Goal: Task Accomplishment & Management: Complete application form

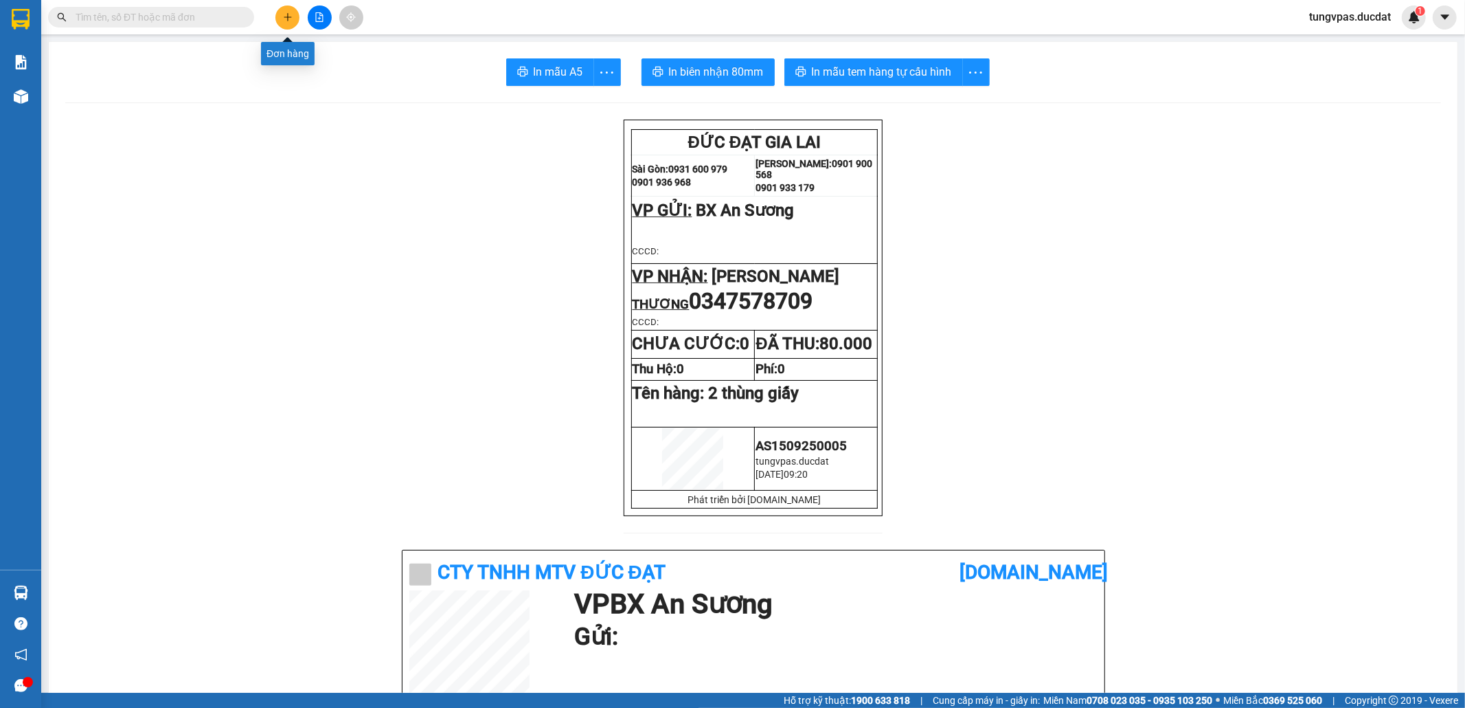
click at [284, 16] on icon "plus" at bounding box center [288, 17] width 10 height 10
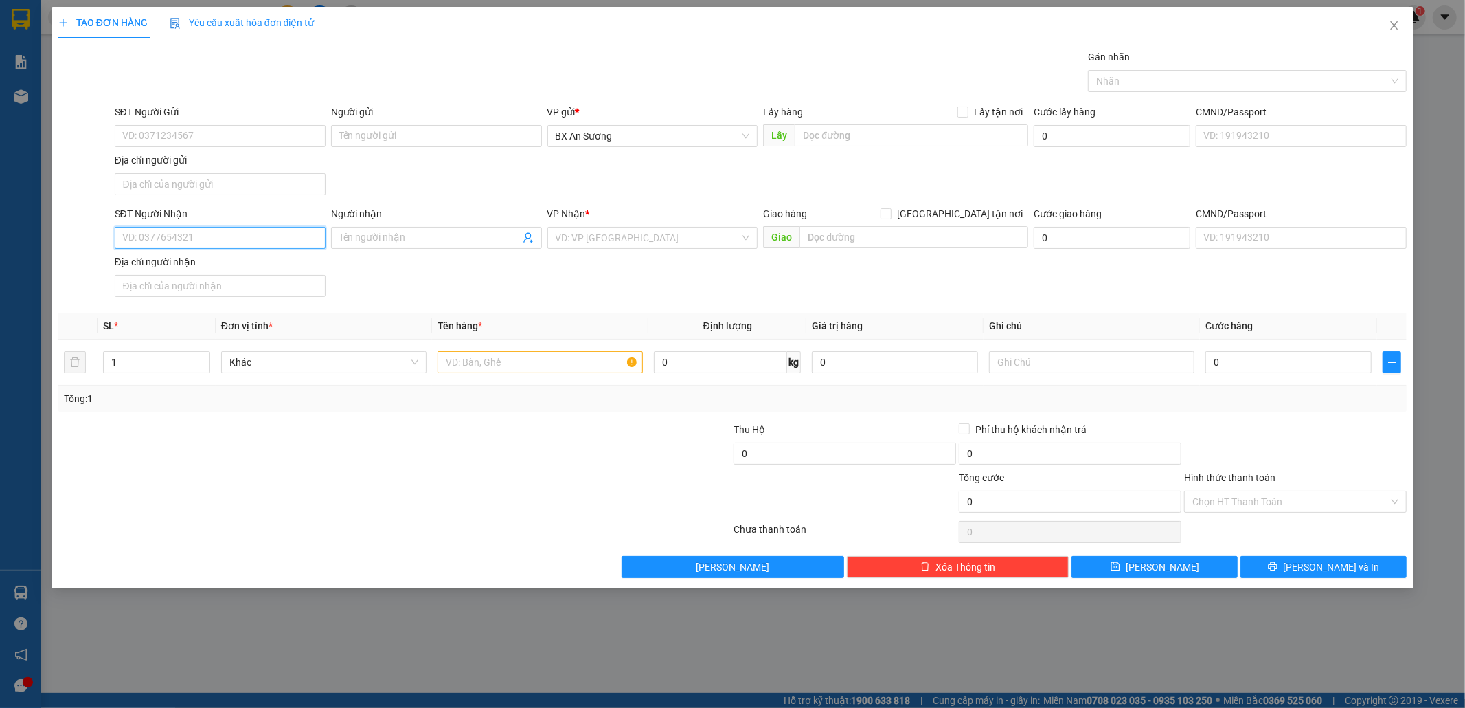
click at [279, 238] on input "SĐT Người Nhận" at bounding box center [220, 238] width 211 height 22
type input "0963777316"
click at [625, 231] on input "search" at bounding box center [648, 237] width 185 height 21
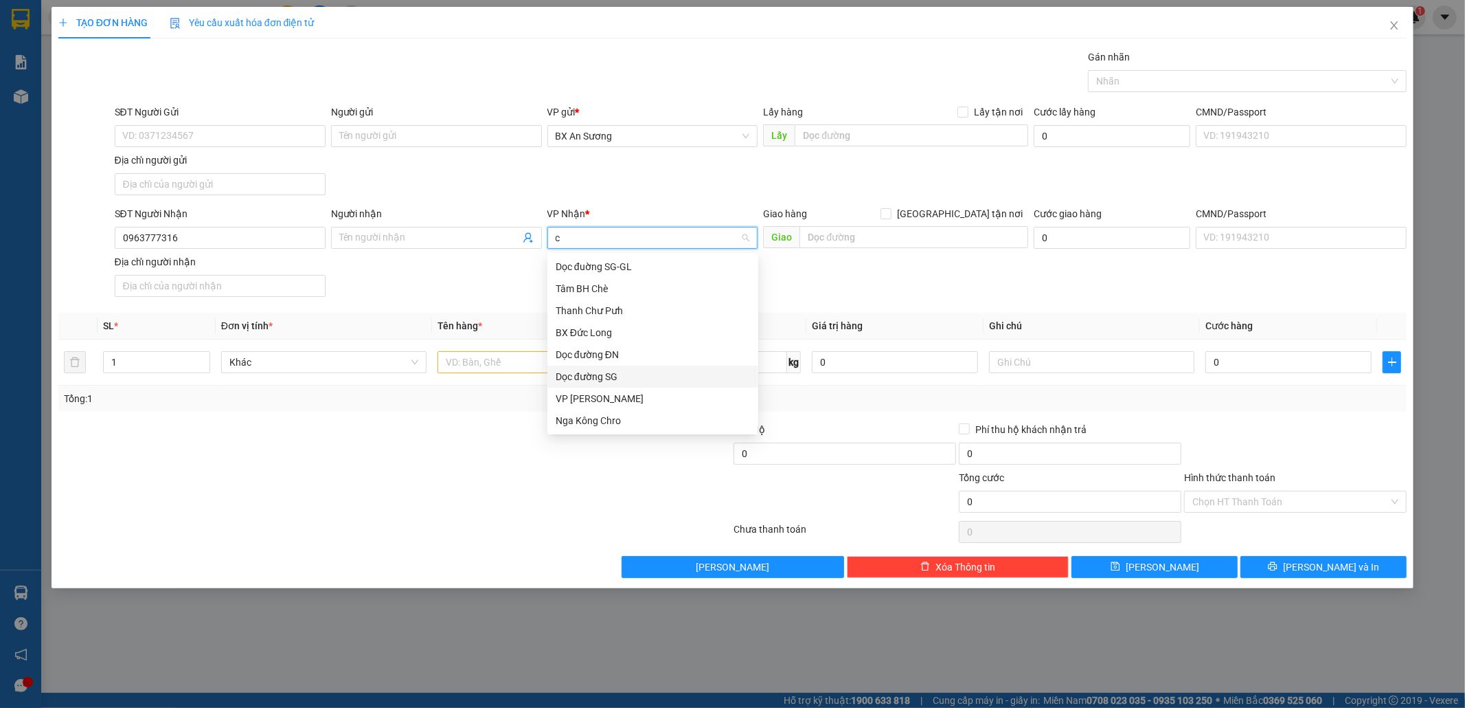
type input "cp"
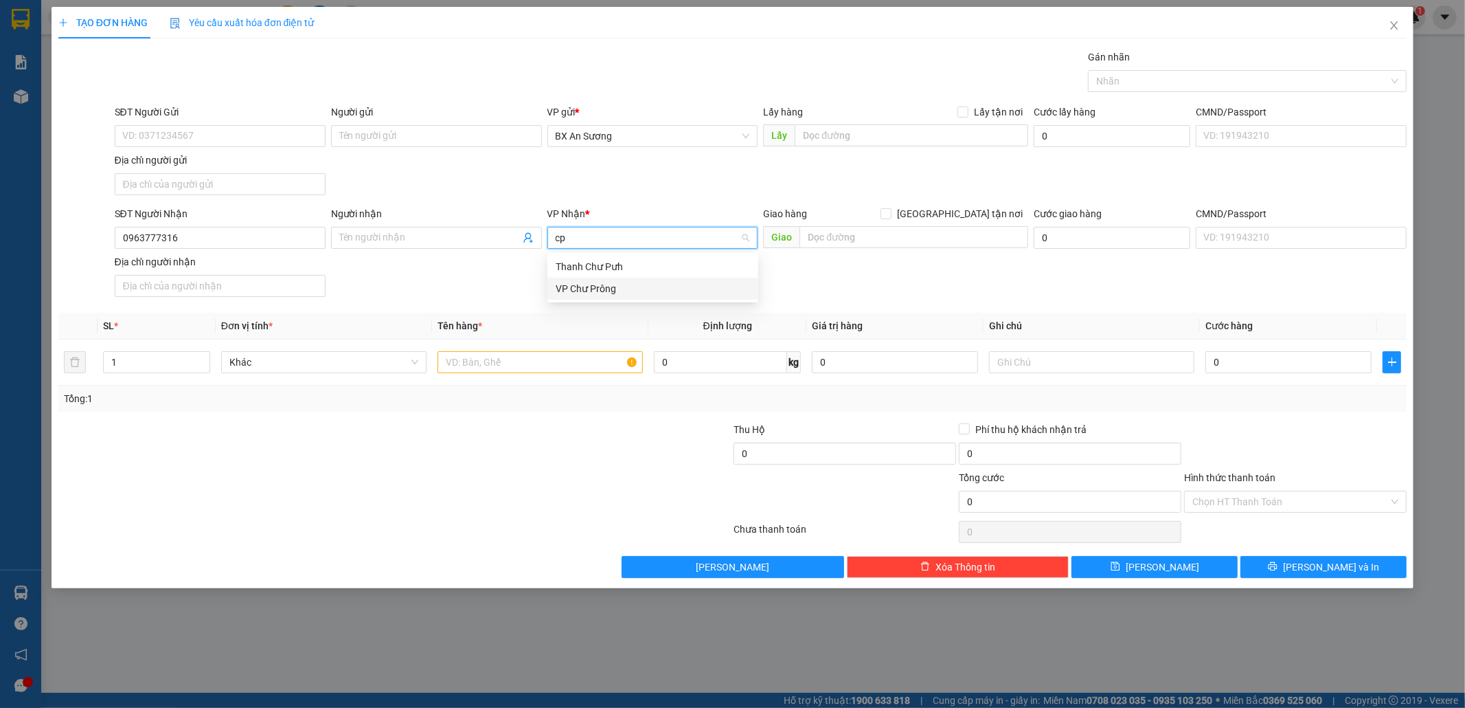
click at [620, 289] on div "VP Chư Prông" at bounding box center [653, 288] width 194 height 15
click at [578, 372] on input "text" at bounding box center [540, 362] width 205 height 22
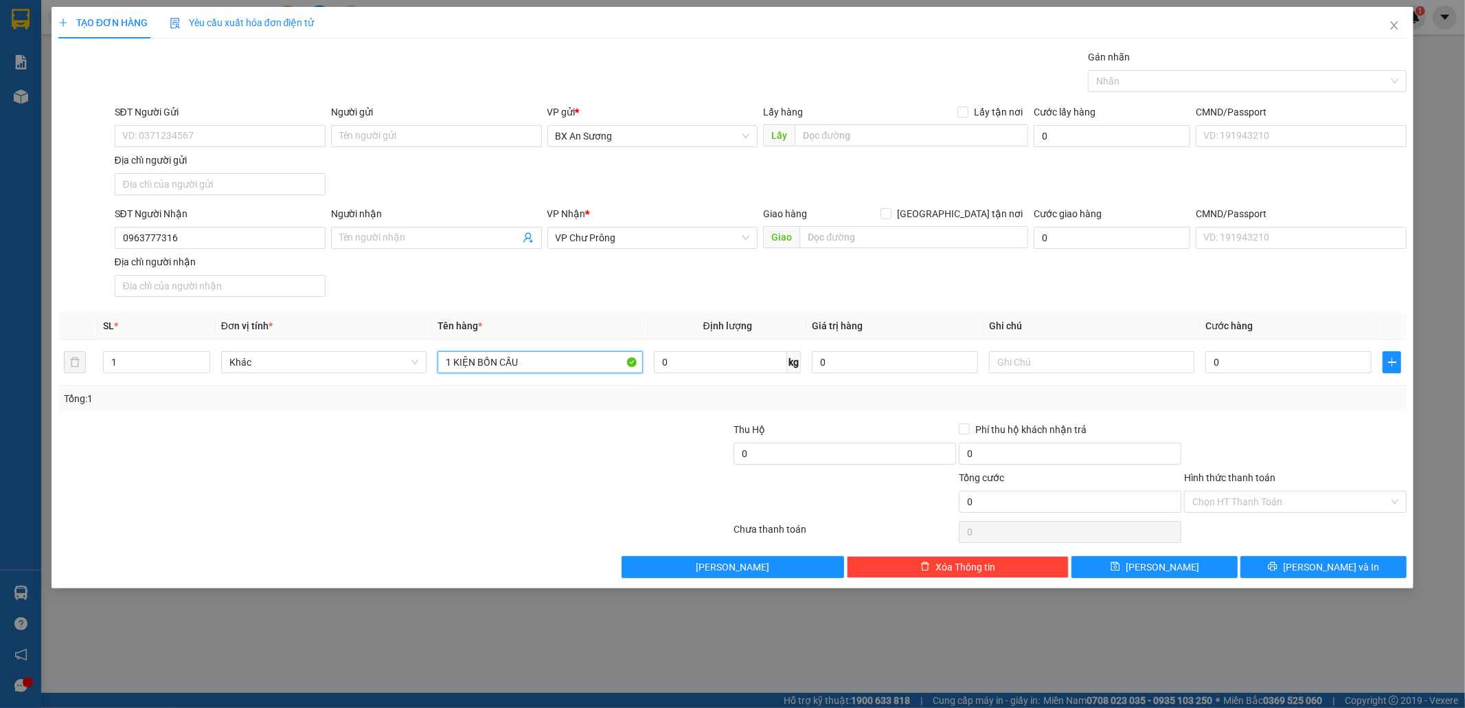
type input "1 KIỆN BỒN CẦU"
type input "1"
type input "15"
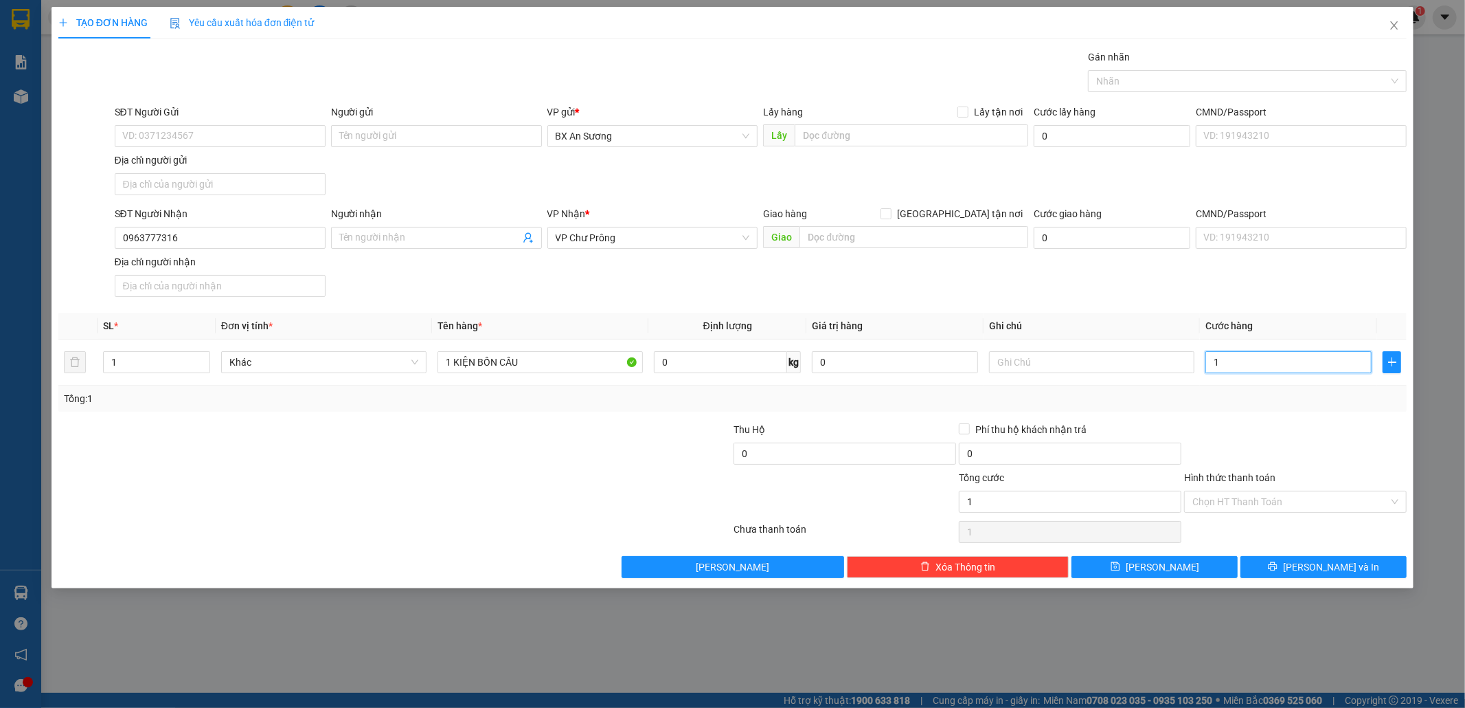
type input "15"
type input "150"
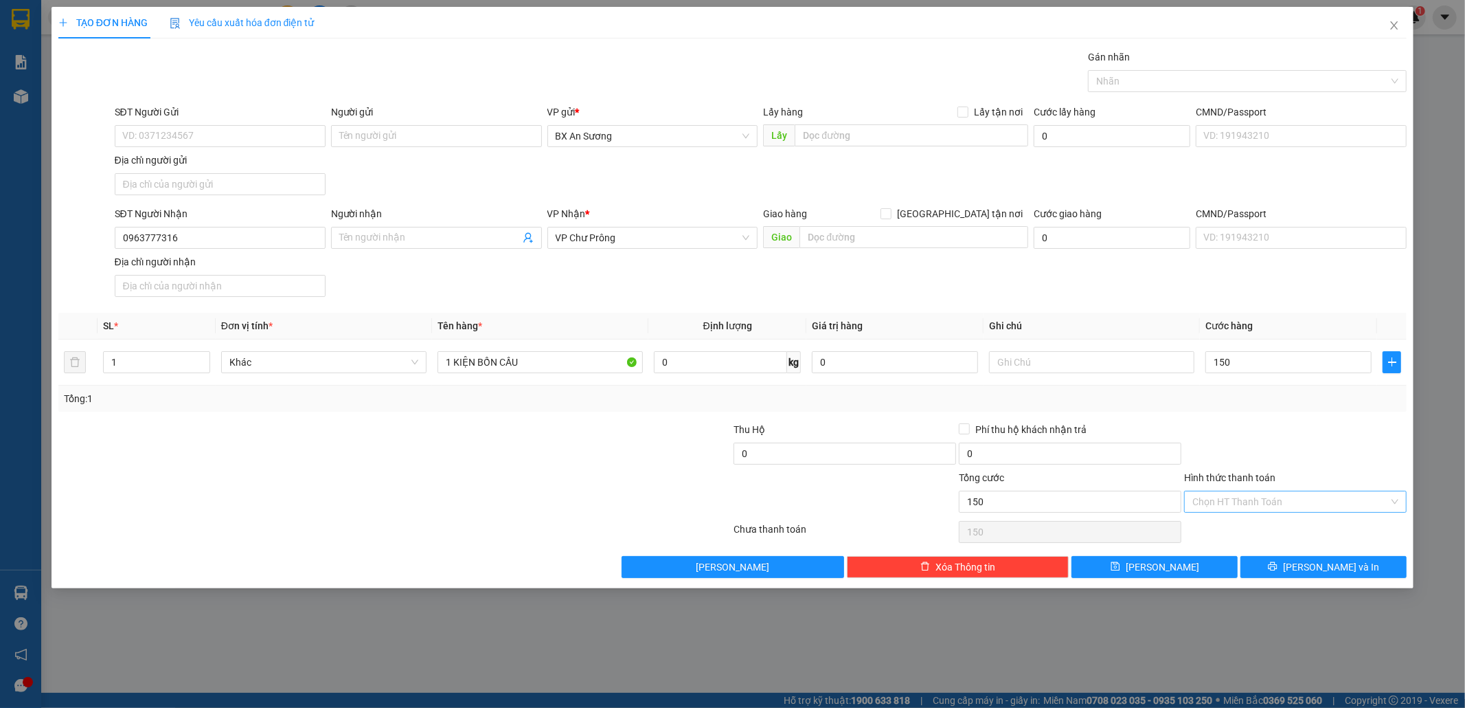
type input "150.000"
click at [1312, 501] on input "Hình thức thanh toán" at bounding box center [1291, 501] width 196 height 21
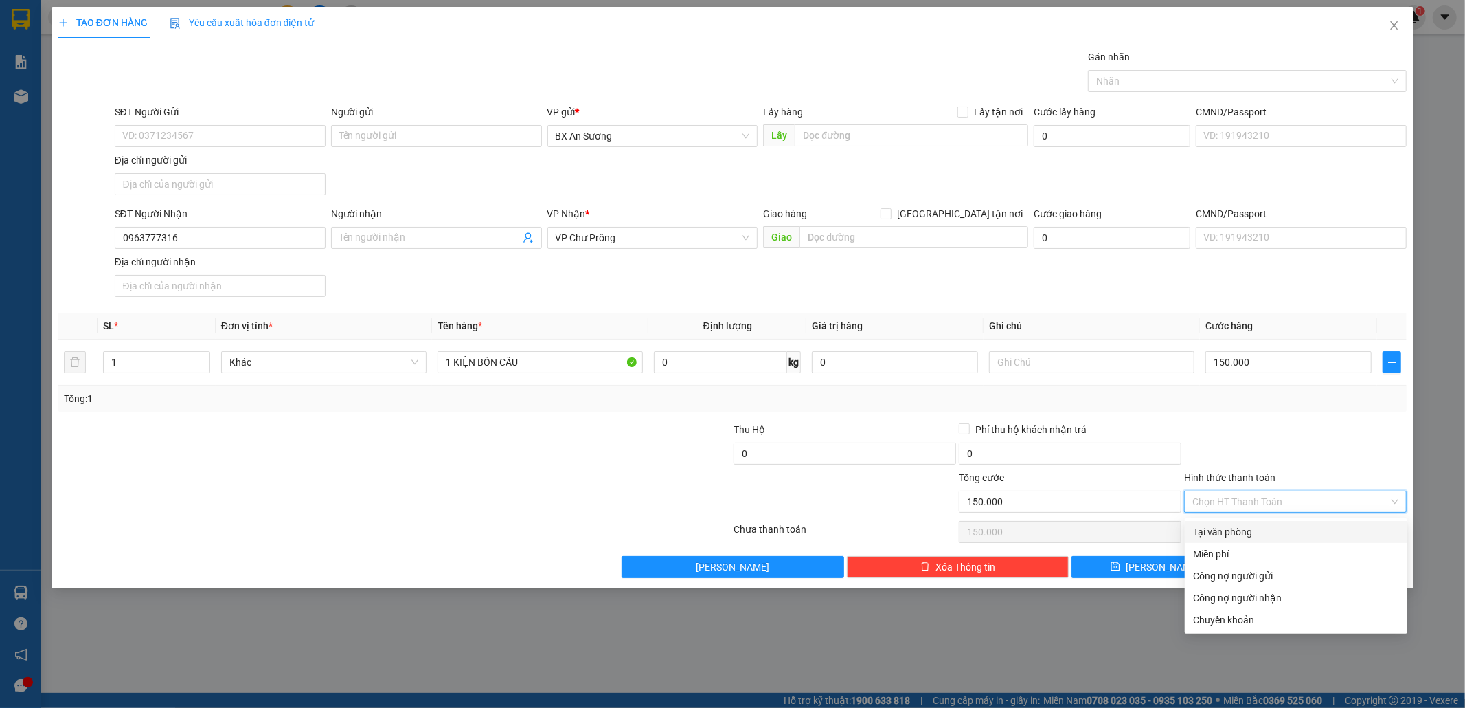
click at [1245, 525] on div "Tại văn phòng" at bounding box center [1296, 531] width 206 height 15
type input "0"
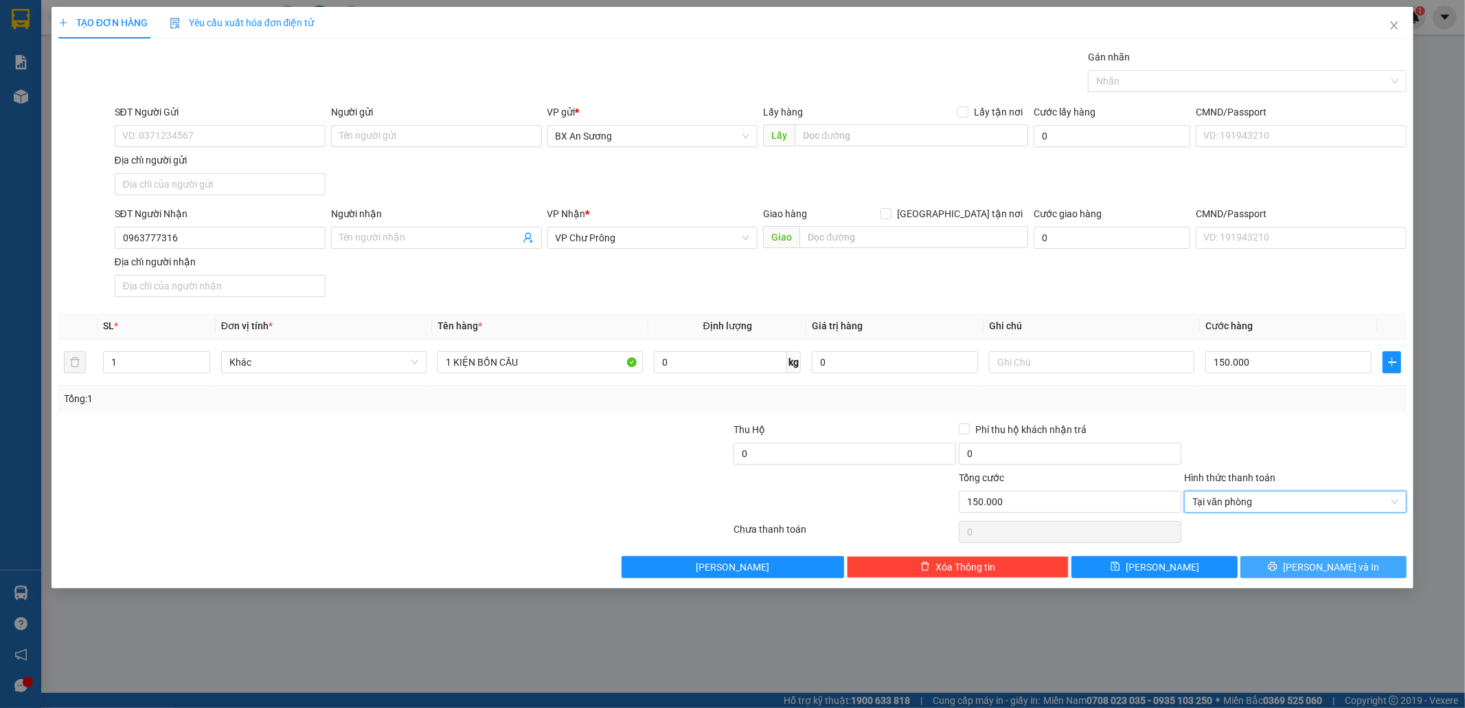
click at [1295, 564] on button "[PERSON_NAME] và In" at bounding box center [1324, 567] width 166 height 22
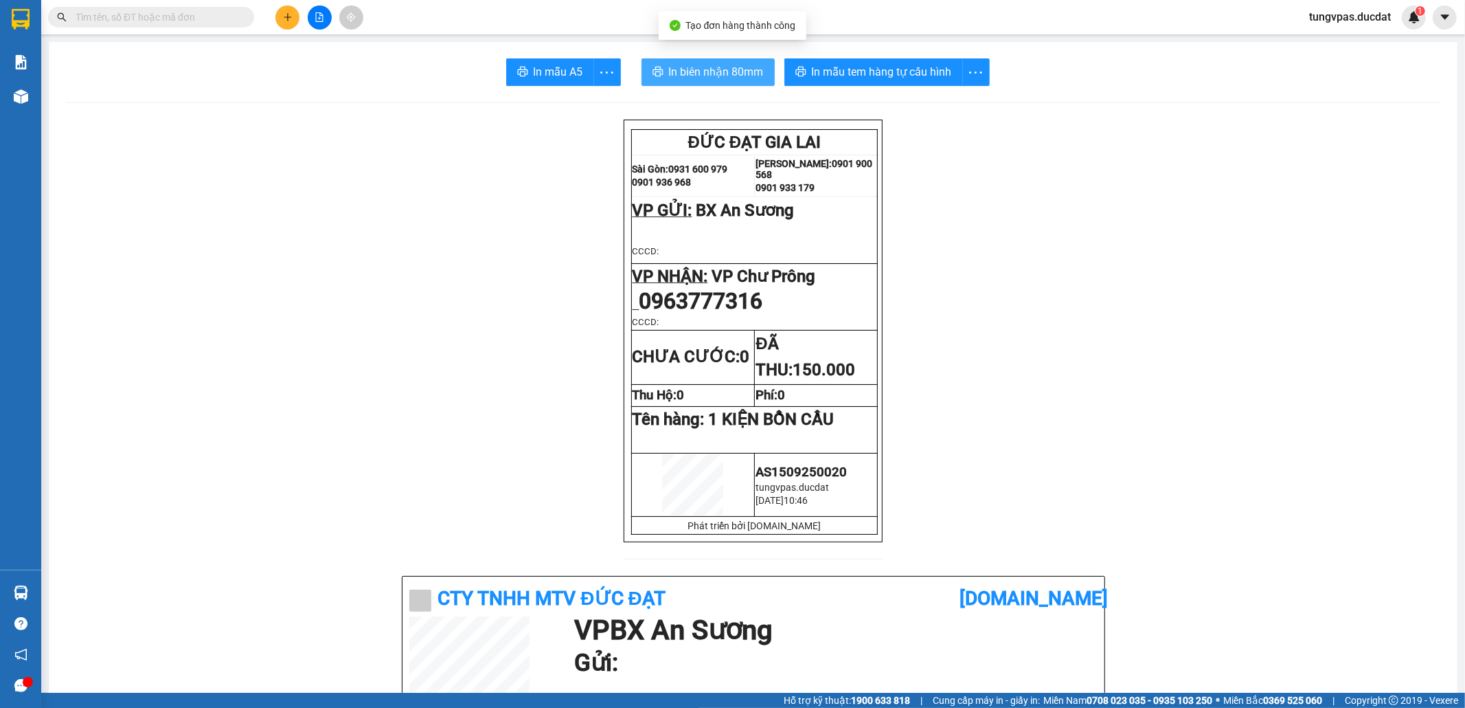
click at [764, 75] on button "In biên nhận 80mm" at bounding box center [708, 71] width 133 height 27
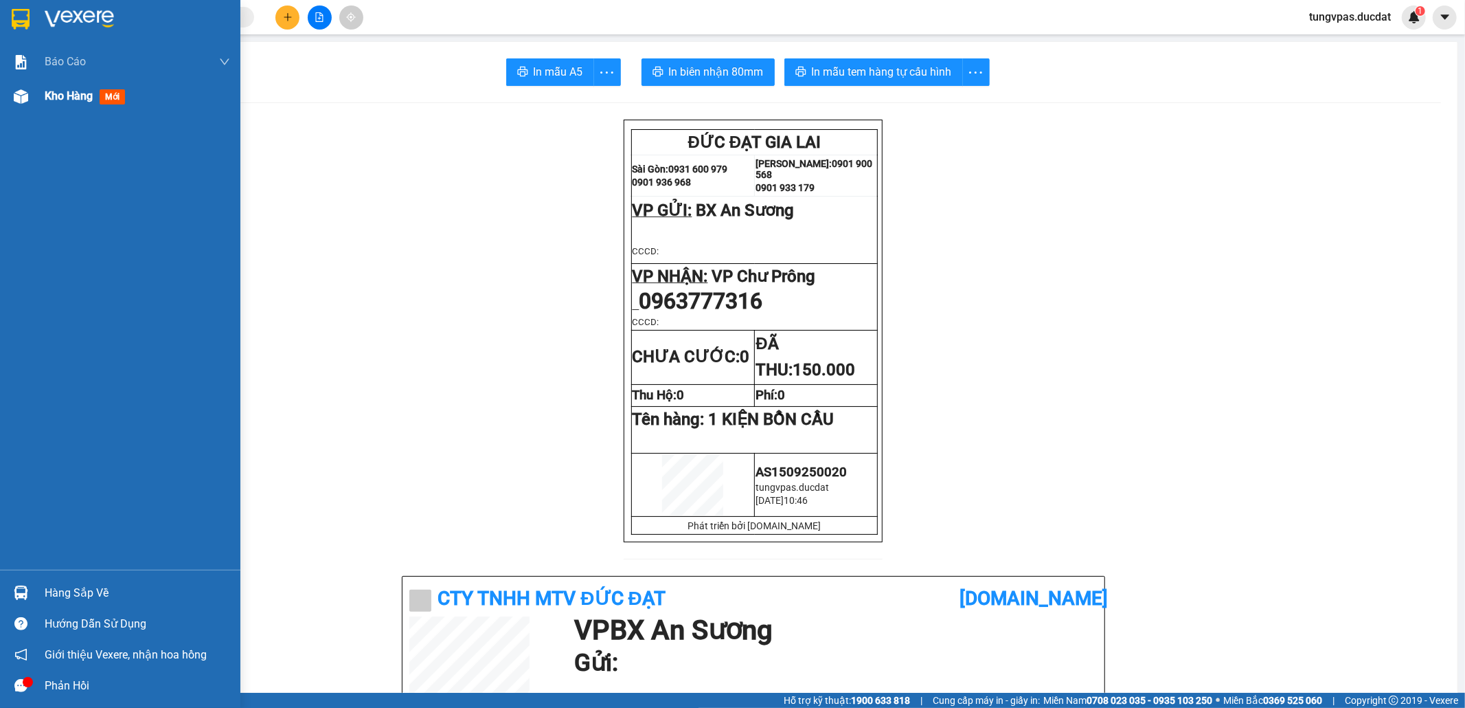
click at [33, 106] on div "Kho hàng mới" at bounding box center [120, 96] width 240 height 34
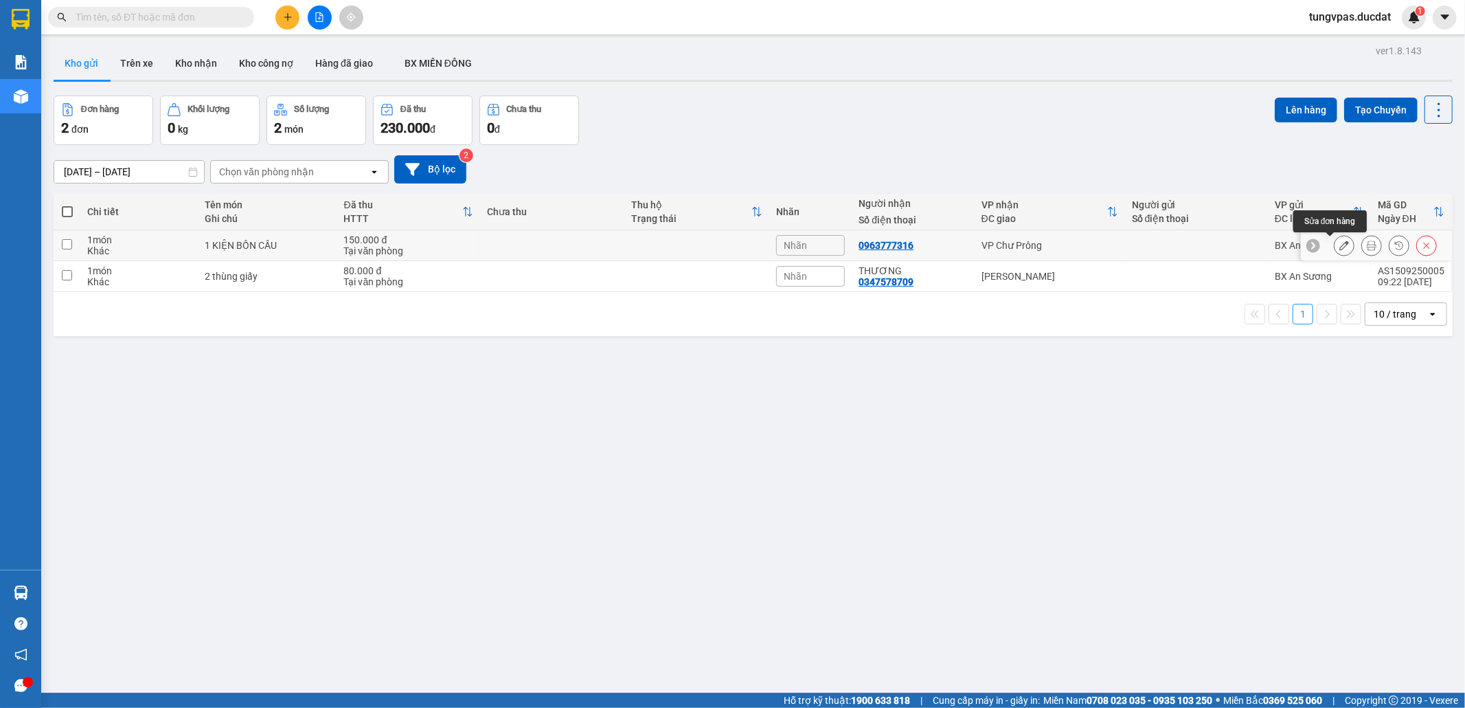
click at [1335, 240] on button at bounding box center [1344, 246] width 19 height 24
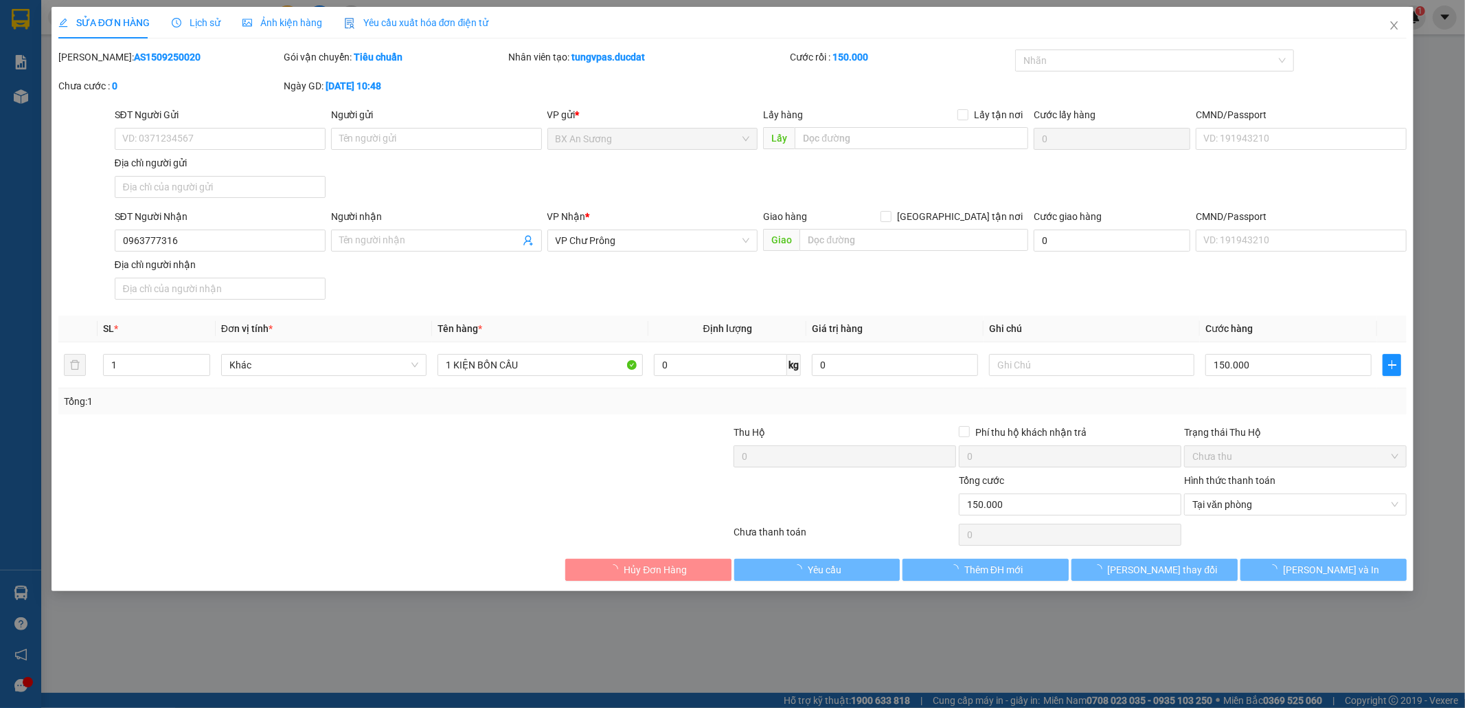
type input "0963777316"
type input "150.000"
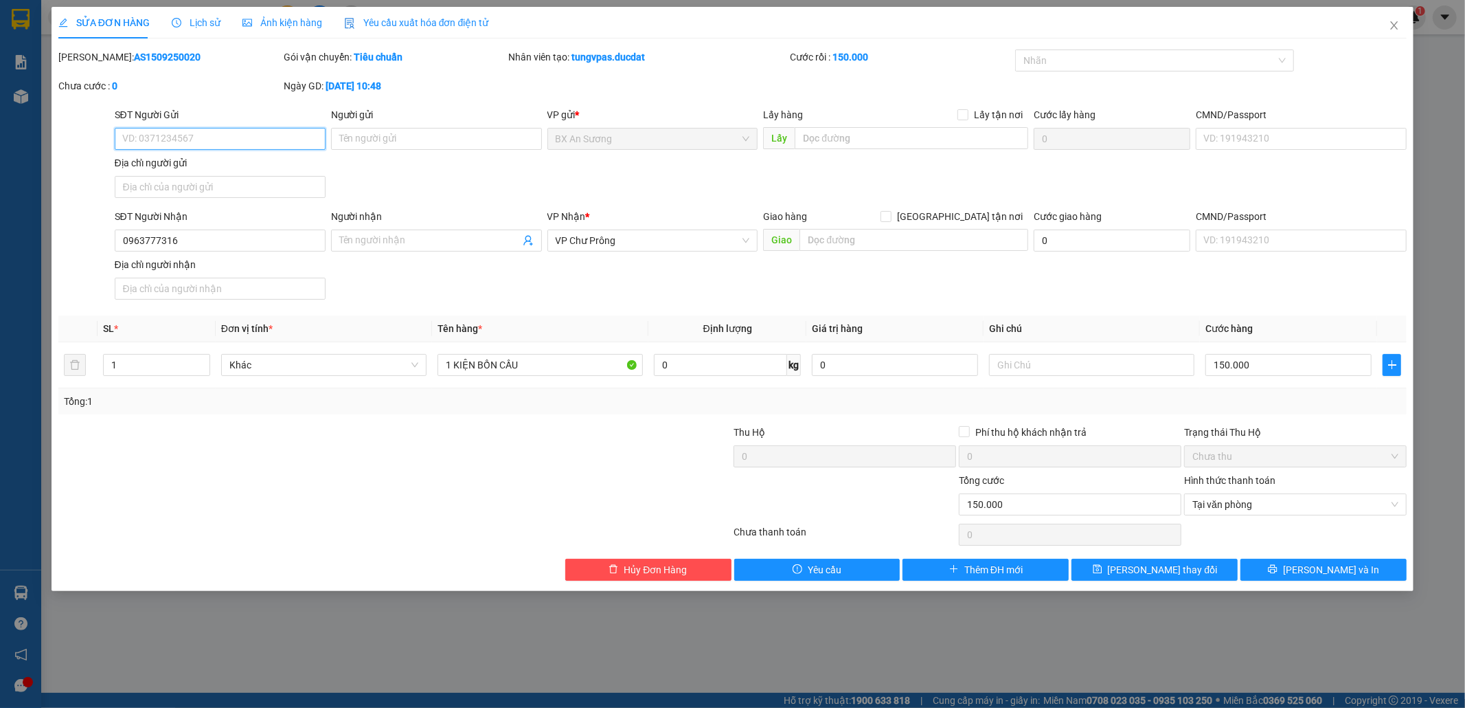
click at [256, 137] on input "SĐT Người Gửi" at bounding box center [220, 139] width 211 height 22
type input "0358975968"
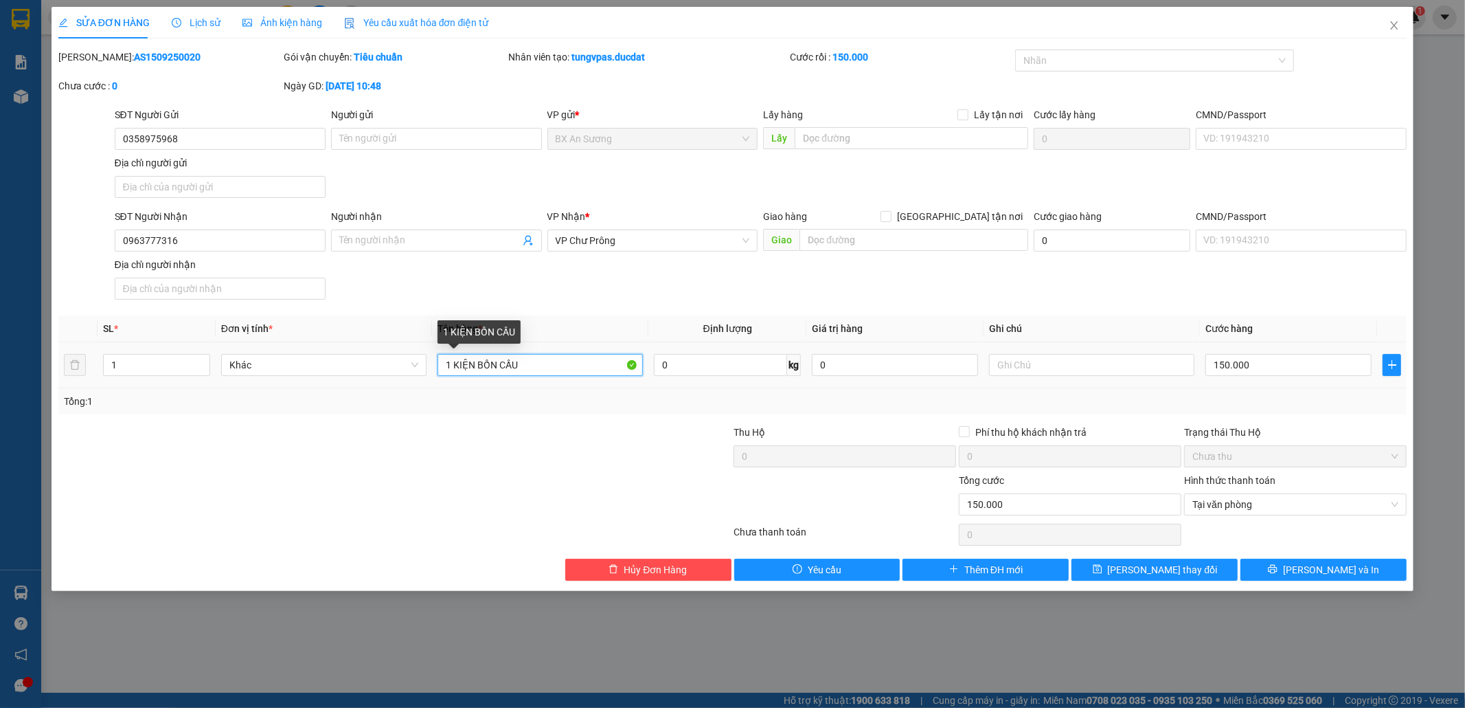
click at [554, 361] on input "1 KIỆN BỒN CẦU" at bounding box center [540, 365] width 205 height 22
type input "1 KIỆN BỒN CẦU/ THU HỘ 2TR4"
click at [1034, 363] on input "text" at bounding box center [1091, 365] width 205 height 22
drag, startPoint x: 1094, startPoint y: 366, endPoint x: 978, endPoint y: 366, distance: 116.1
click at [978, 370] on tr "1 Khác 1 KIỆN BỒN CẦU/ THU HỘ 2TR4 0 kg 0 THU HỘ 2400 NHÉ 150.000" at bounding box center [732, 365] width 1349 height 46
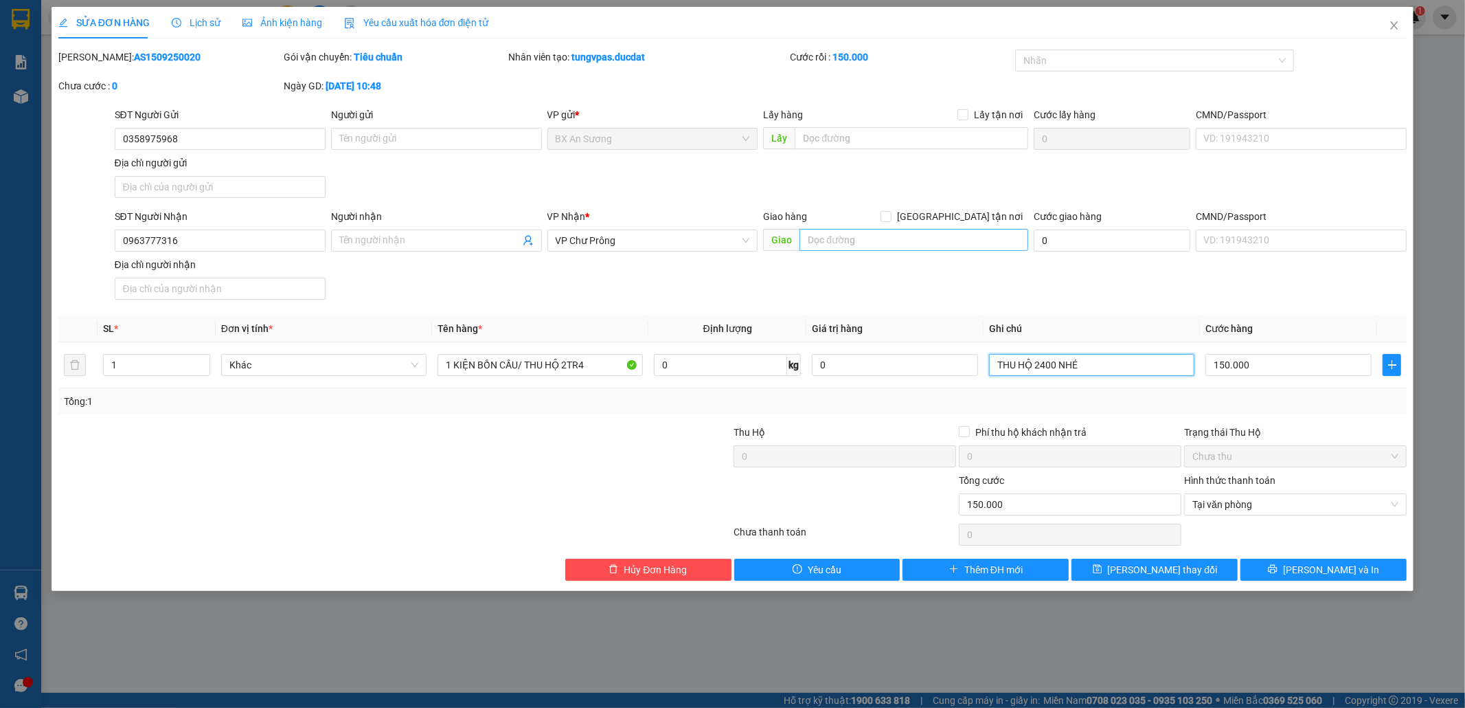
type input "THU HỘ 2400 NHÉ"
click at [836, 242] on input "text" at bounding box center [914, 240] width 229 height 22
paste input "THU HỘ 2400 NHÉ"
type input "THU HỘ 2400 NHÉ"
drag, startPoint x: 870, startPoint y: 240, endPoint x: 789, endPoint y: 240, distance: 80.4
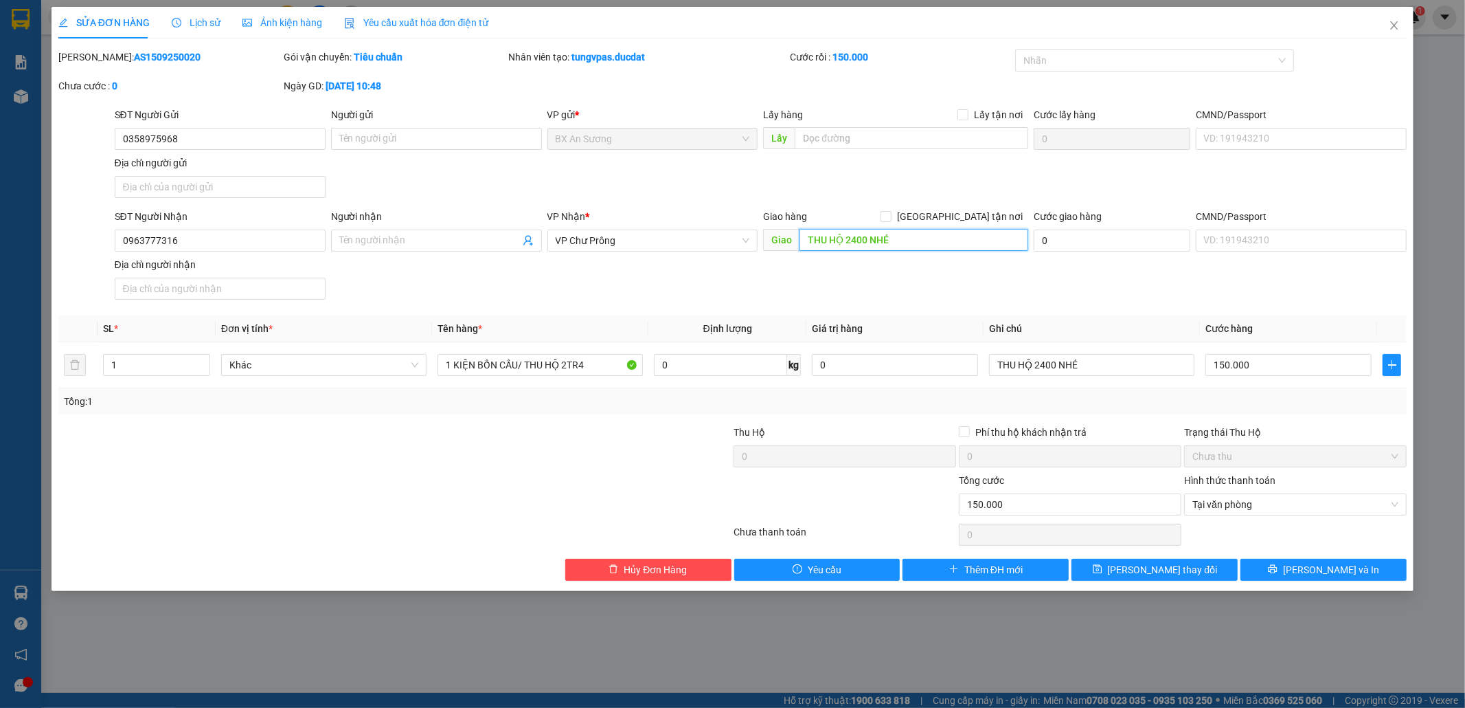
click at [789, 240] on span "Giao THU HỘ 2400 NHÉ" at bounding box center [895, 240] width 265 height 22
click at [1341, 570] on span "[PERSON_NAME] và In" at bounding box center [1331, 569] width 96 height 15
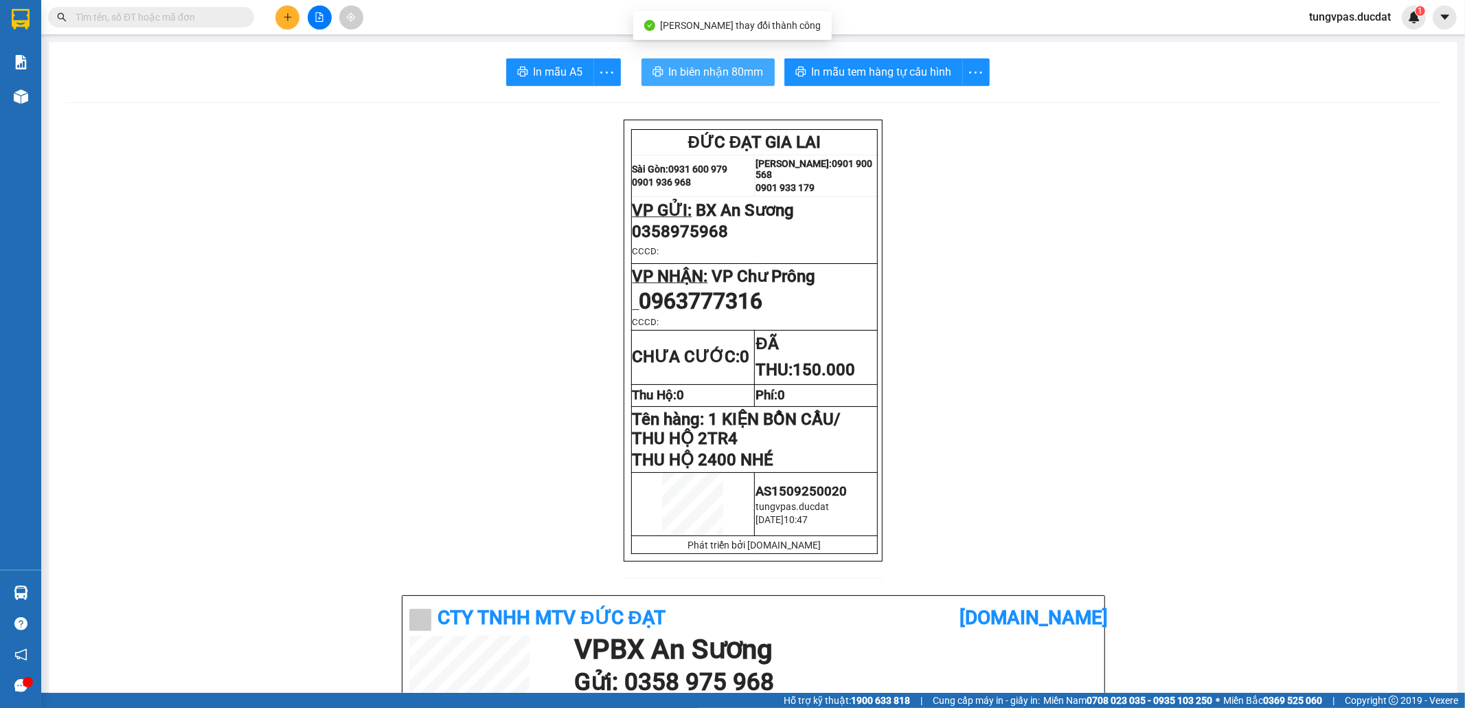
click at [737, 64] on span "In biên nhận 80mm" at bounding box center [716, 71] width 95 height 17
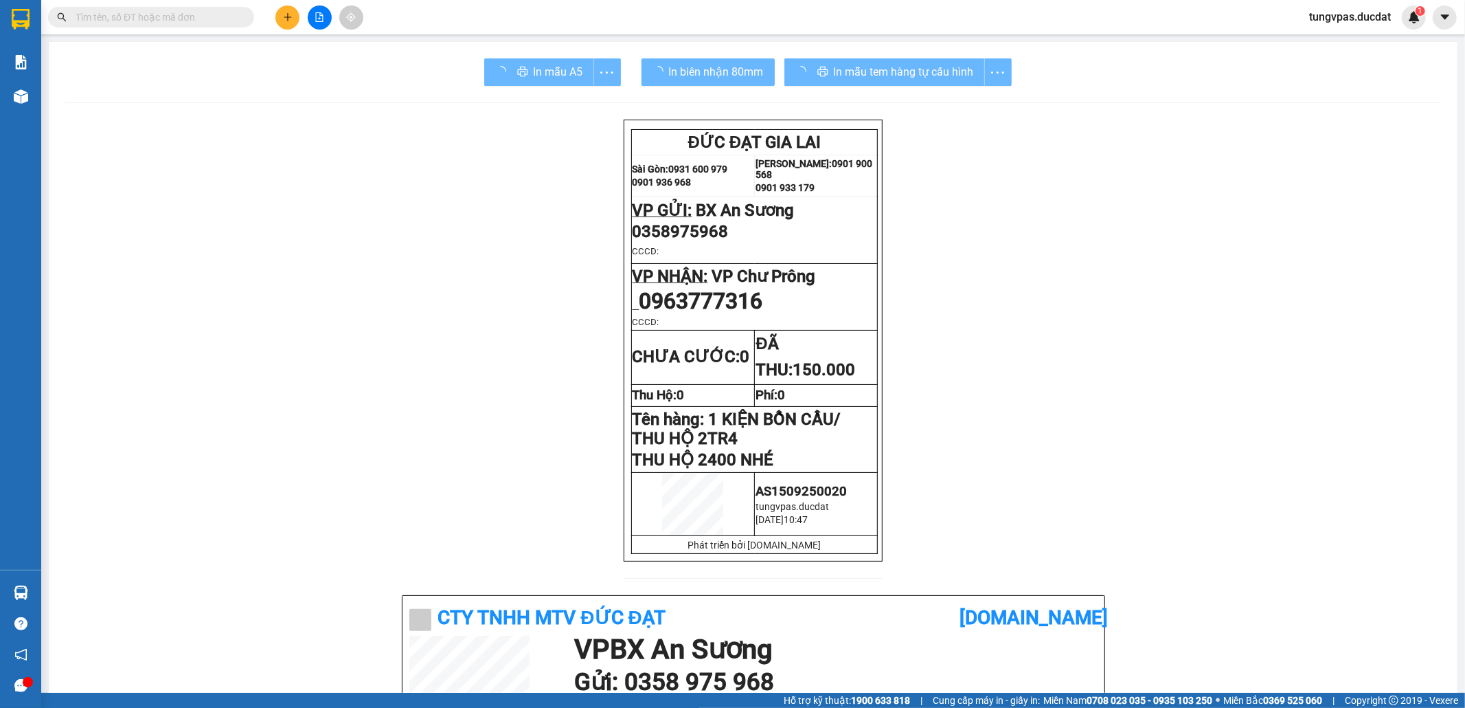
click at [853, 66] on div "In mẫu tem hàng tự cấu hình" at bounding box center [898, 71] width 227 height 27
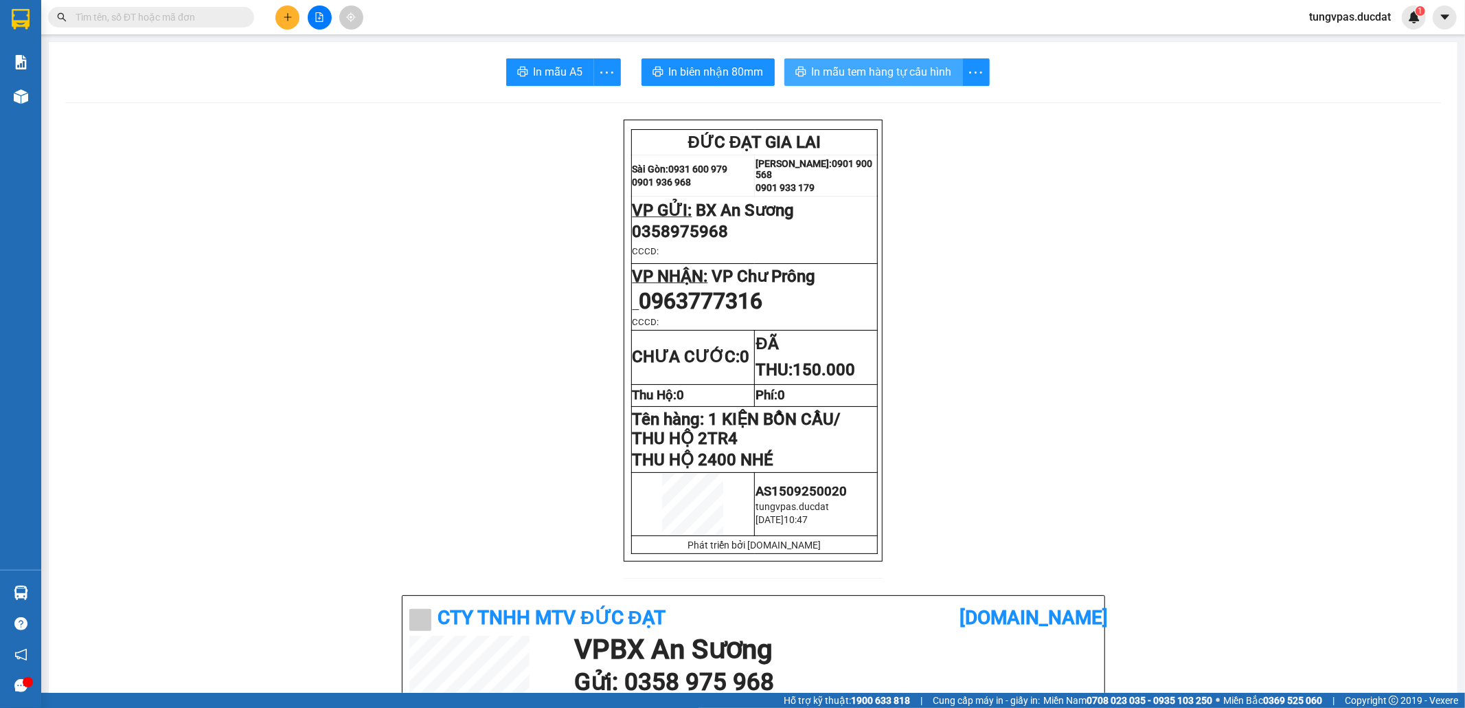
click at [897, 70] on span "In mẫu tem hàng tự cấu hình" at bounding box center [882, 71] width 140 height 17
click at [289, 22] on button at bounding box center [288, 17] width 24 height 24
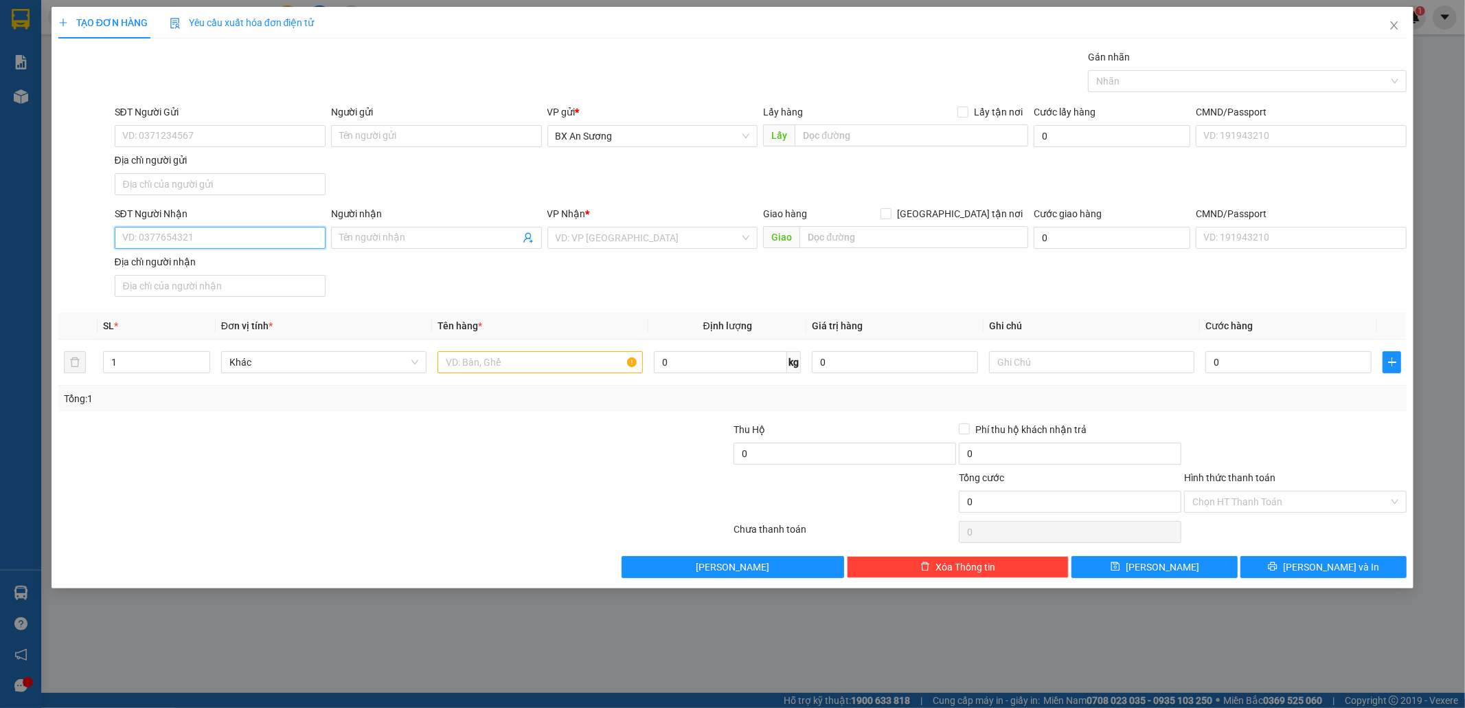
click at [281, 240] on input "SĐT Người Nhận" at bounding box center [220, 238] width 211 height 22
click at [290, 234] on input "SĐT Người Nhận" at bounding box center [220, 238] width 211 height 22
type input "0963083469"
click at [272, 268] on div "0963083469 - TUYẾT" at bounding box center [220, 267] width 194 height 15
type input "TUYẾT"
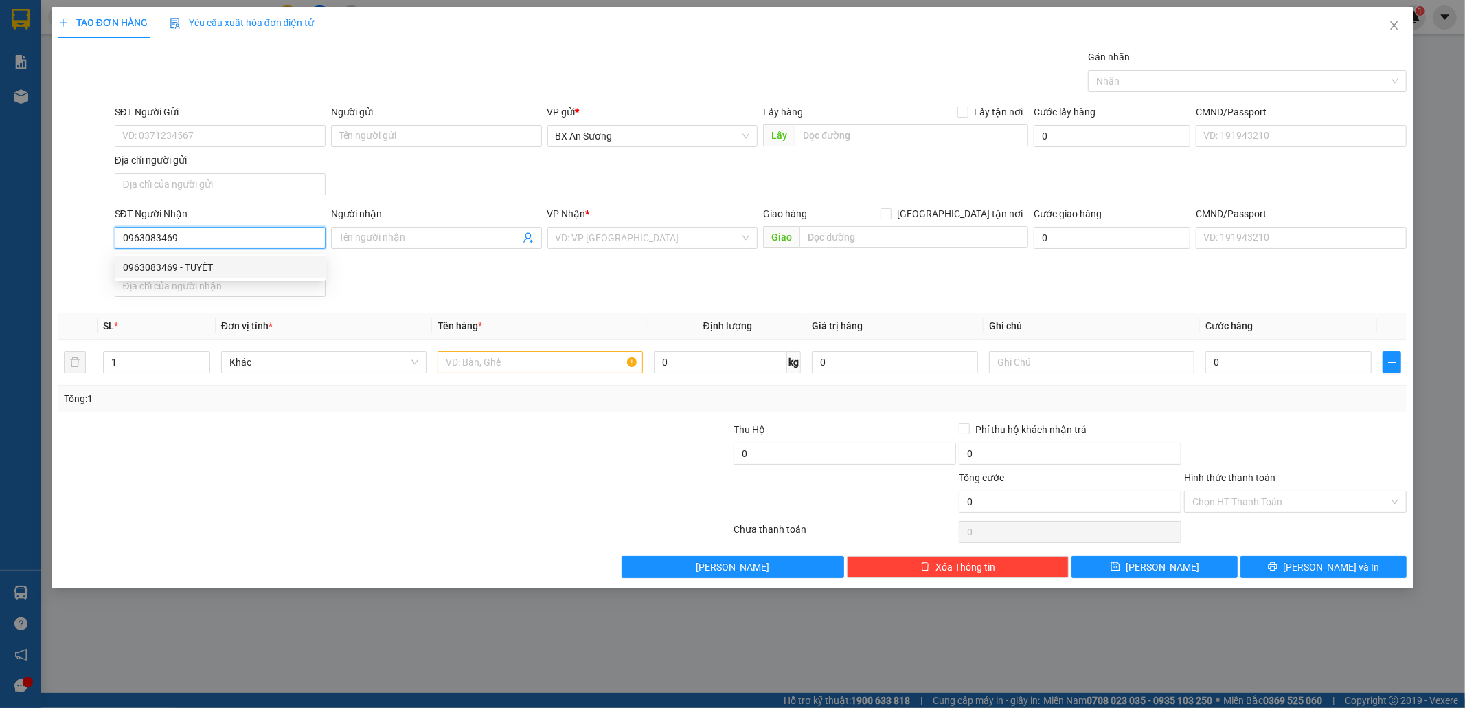
type input "[GEOGRAPHIC_DATA] - [GEOGRAPHIC_DATA]"
type input "0963083469"
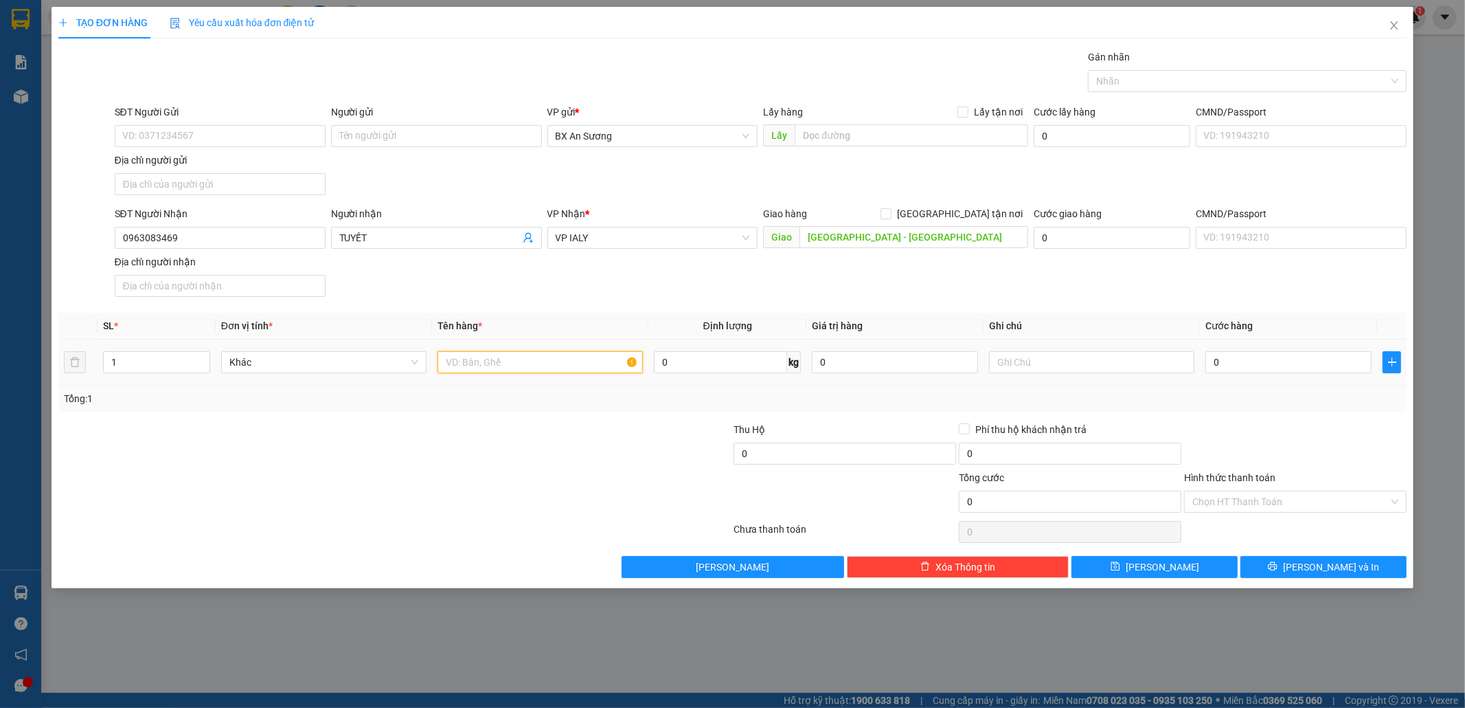
click at [541, 367] on input "text" at bounding box center [540, 362] width 205 height 22
type input "1 BAO TRẮNG"
type input "5"
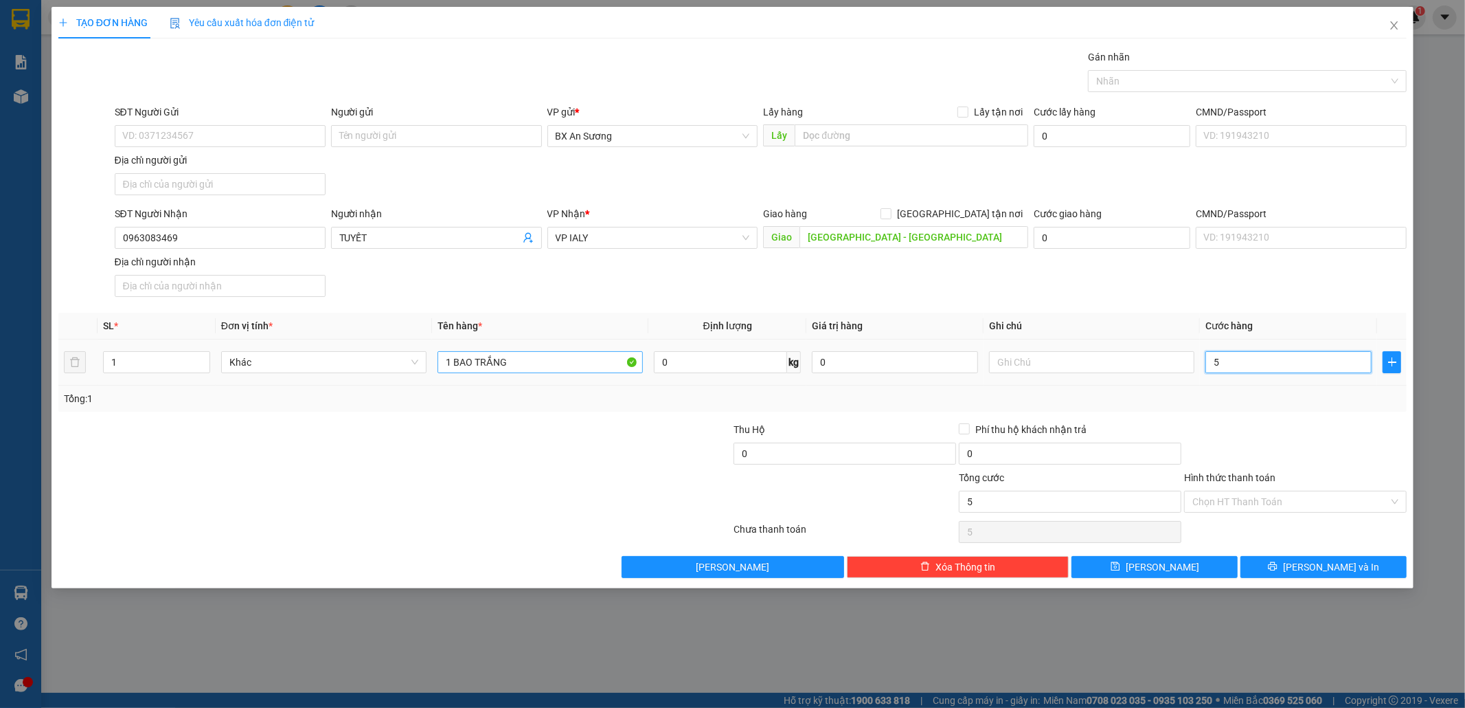
type input "50"
type input "50.000"
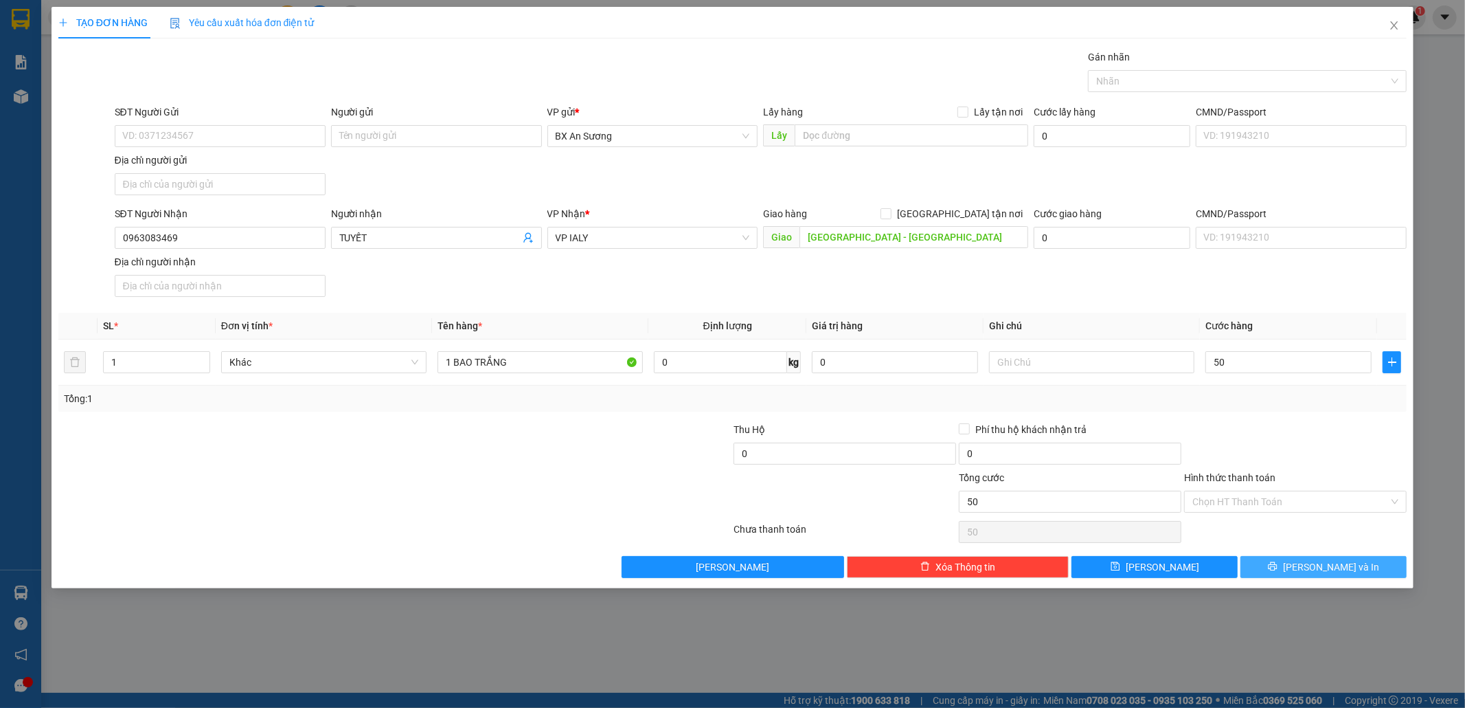
type input "50.000"
click at [1362, 574] on button "[PERSON_NAME] và In" at bounding box center [1324, 567] width 166 height 22
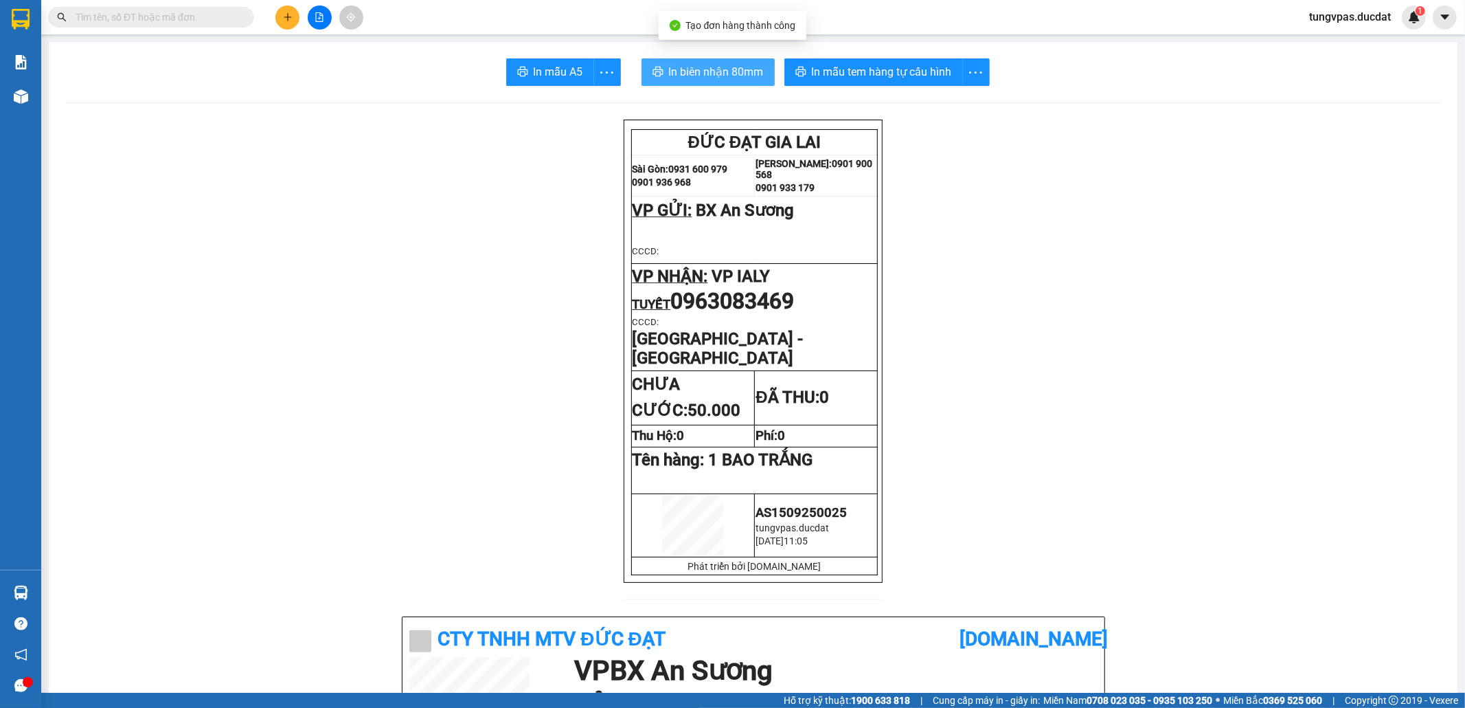
click at [680, 71] on span "In biên nhận 80mm" at bounding box center [716, 71] width 95 height 17
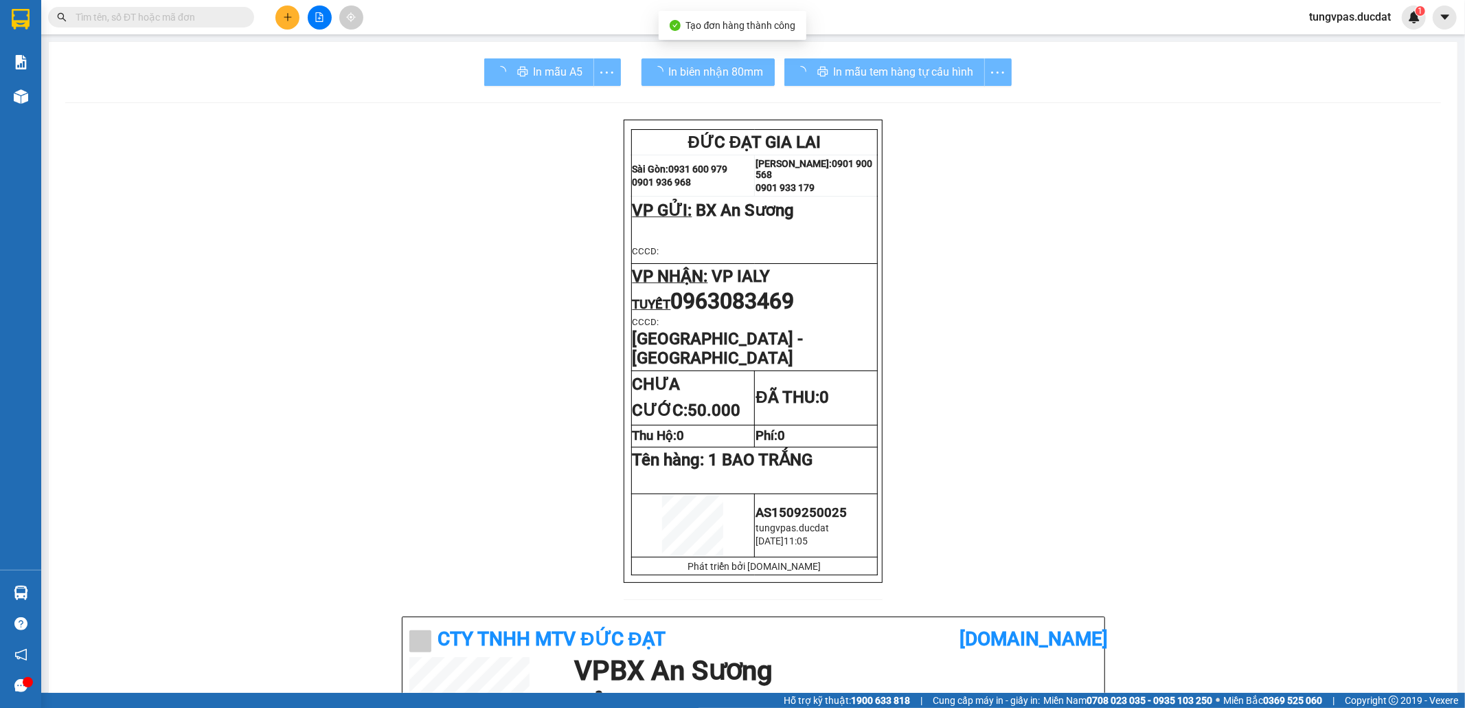
drag, startPoint x: 889, startPoint y: 89, endPoint x: 915, endPoint y: 80, distance: 27.6
click at [915, 80] on div "In mẫu tem hàng tự cấu hình" at bounding box center [898, 71] width 227 height 27
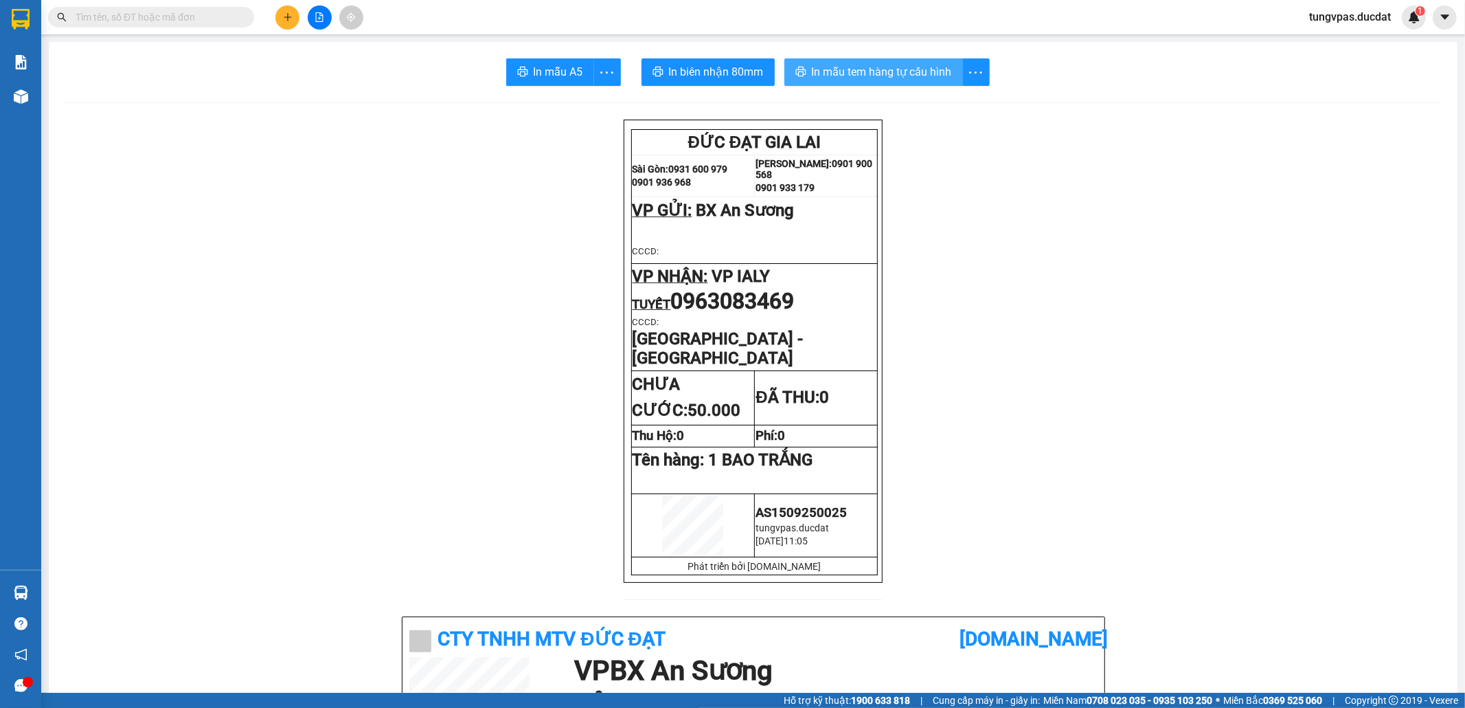
click at [919, 77] on span "In mẫu tem hàng tự cấu hình" at bounding box center [882, 71] width 140 height 17
click at [221, 17] on input "text" at bounding box center [157, 17] width 162 height 15
click at [313, 18] on button at bounding box center [320, 17] width 24 height 24
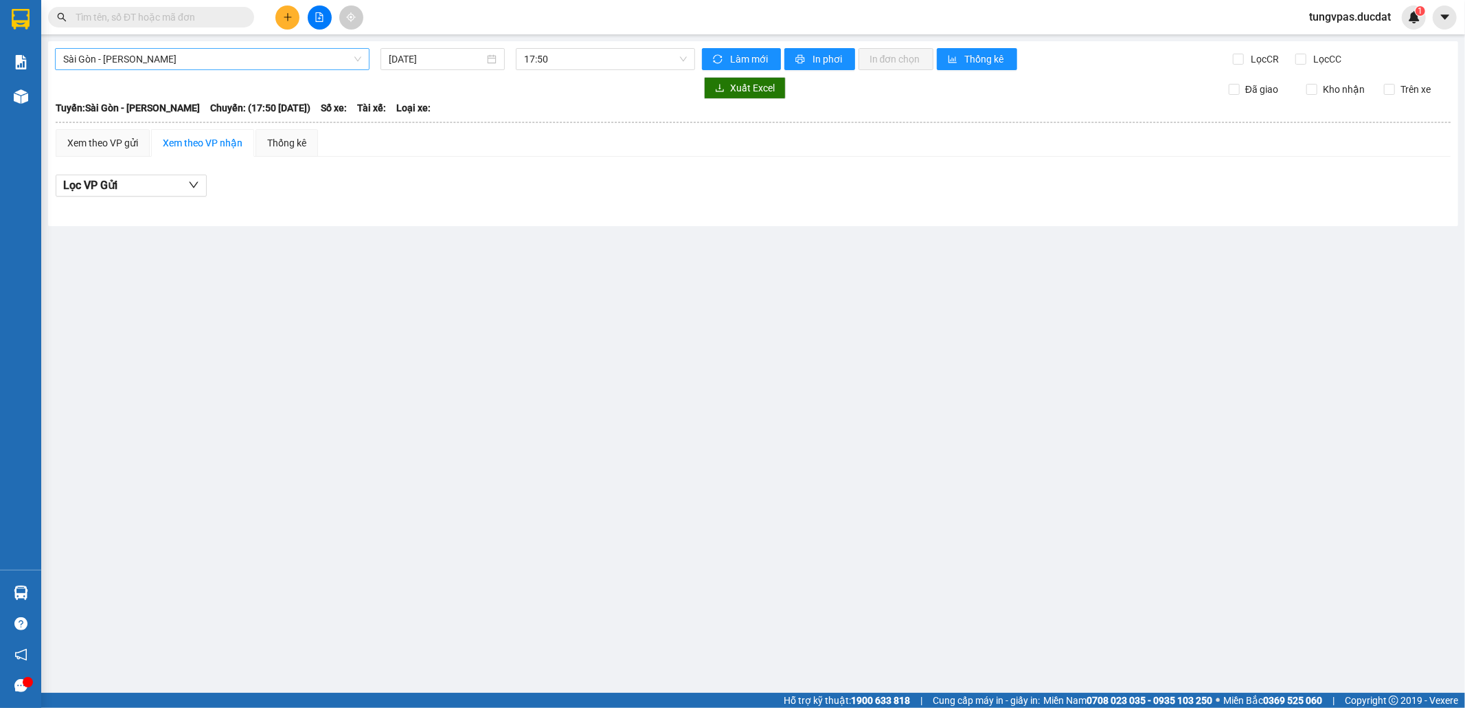
click at [221, 54] on span "Sài Gòn - [PERSON_NAME]" at bounding box center [212, 59] width 298 height 21
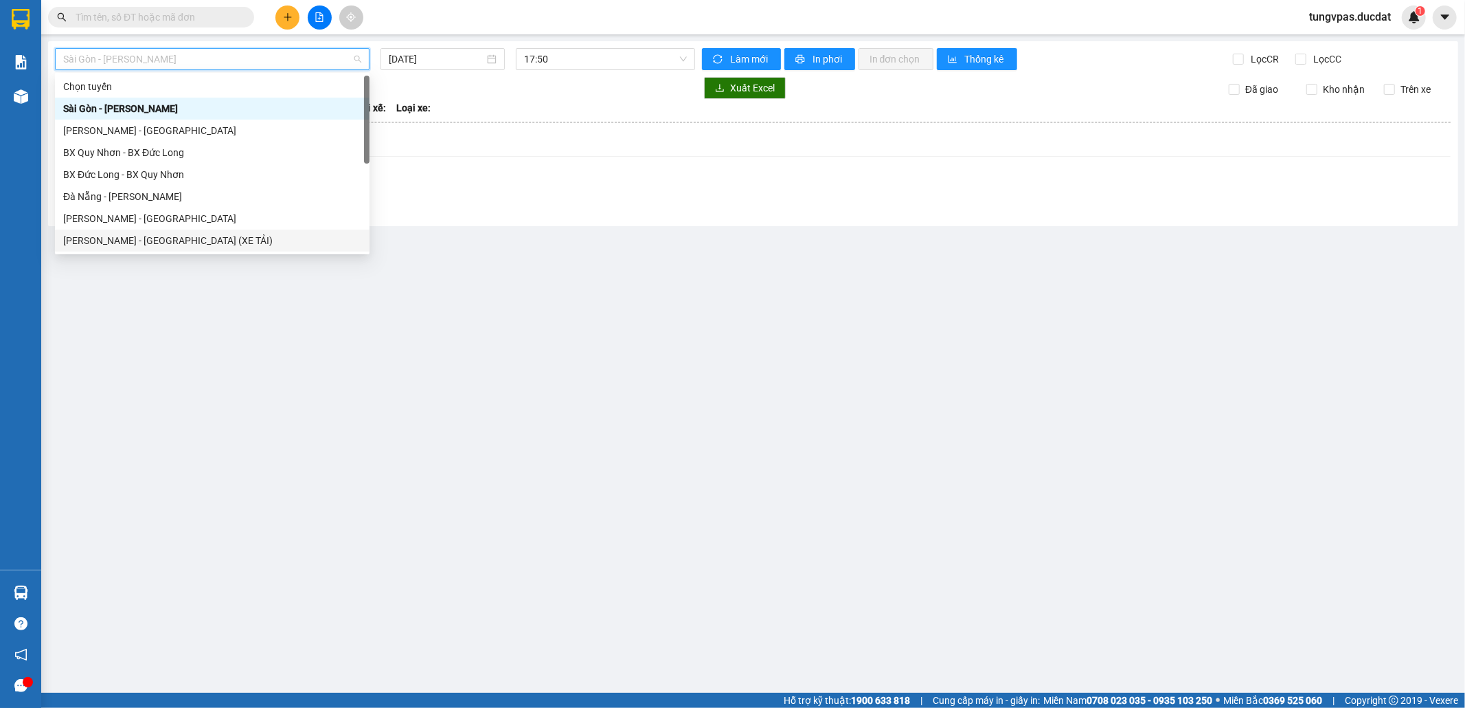
click at [146, 238] on div "[PERSON_NAME] - [GEOGRAPHIC_DATA] (XE TẢI)" at bounding box center [212, 240] width 298 height 15
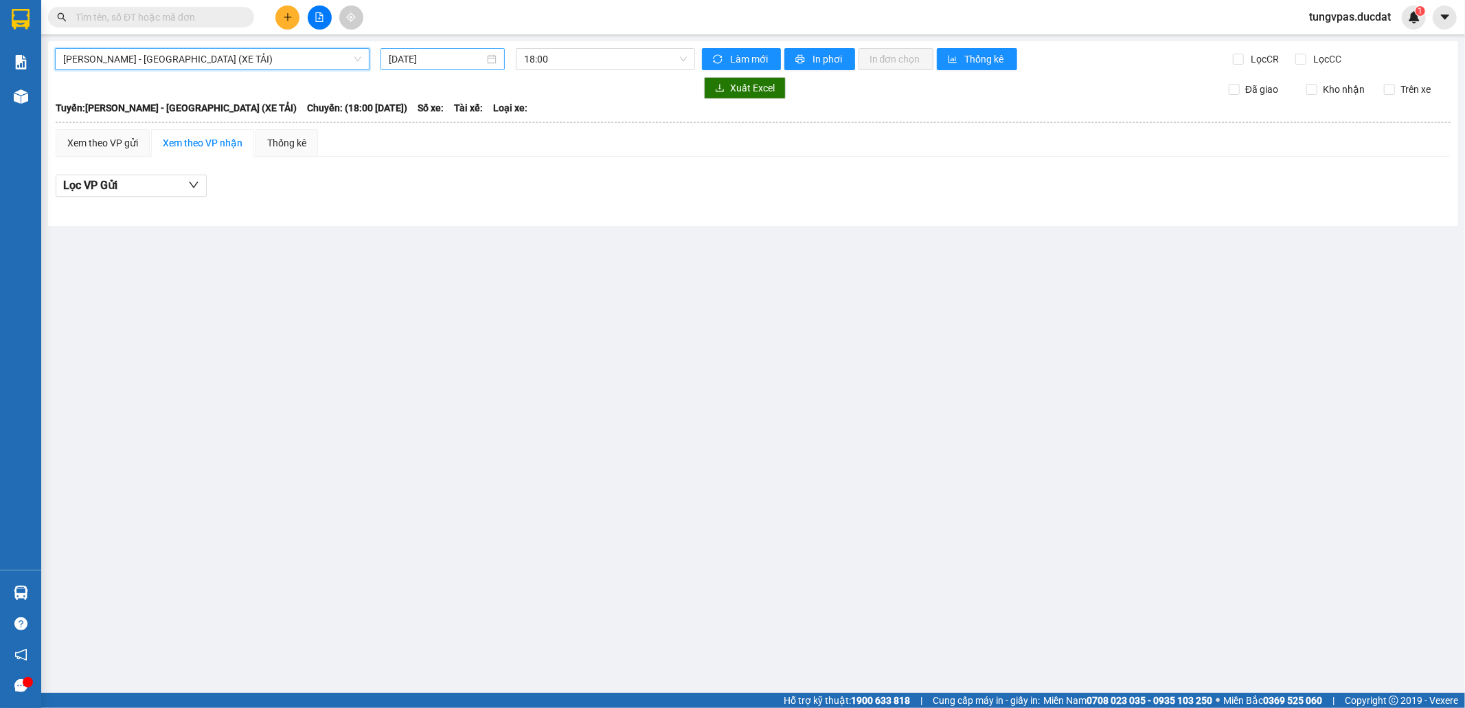
click at [422, 59] on input "[DATE]" at bounding box center [437, 59] width 96 height 15
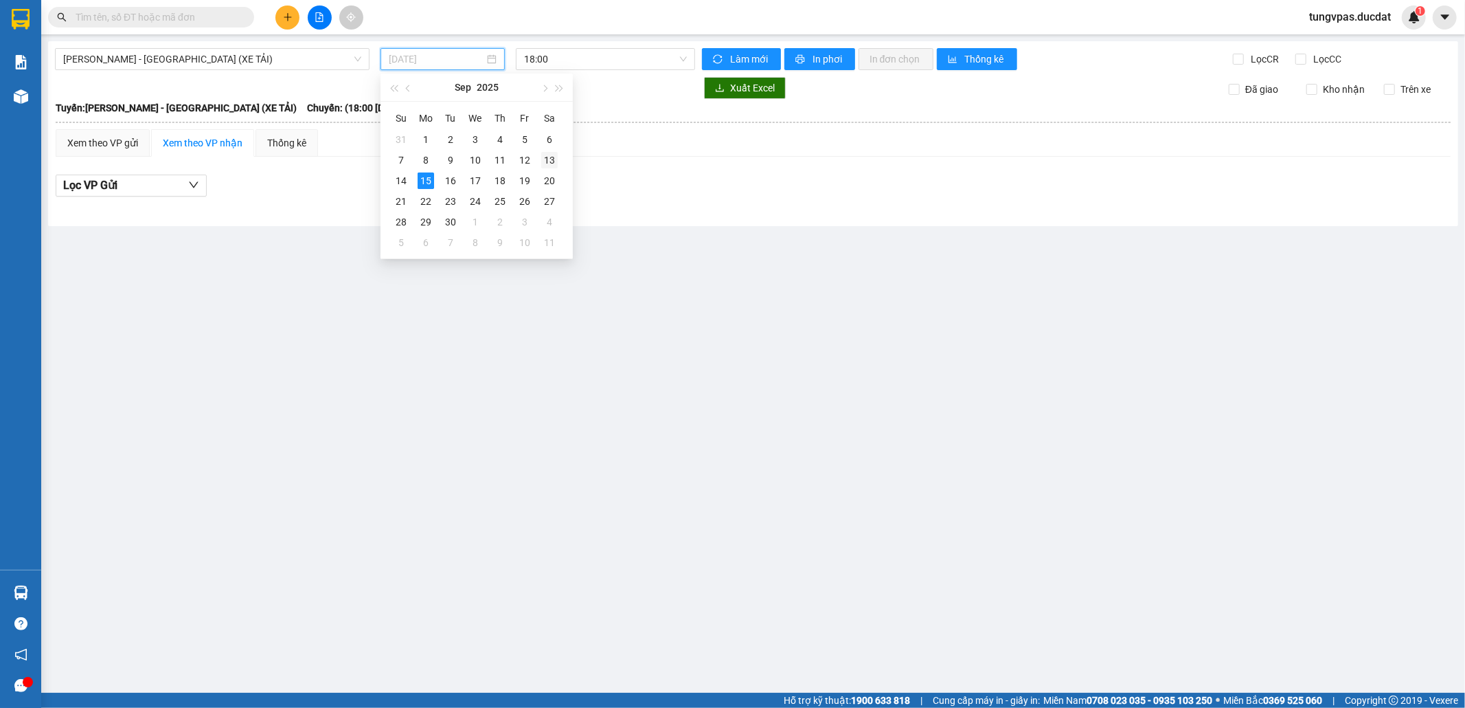
click at [552, 158] on div "13" at bounding box center [549, 160] width 16 height 16
type input "[DATE]"
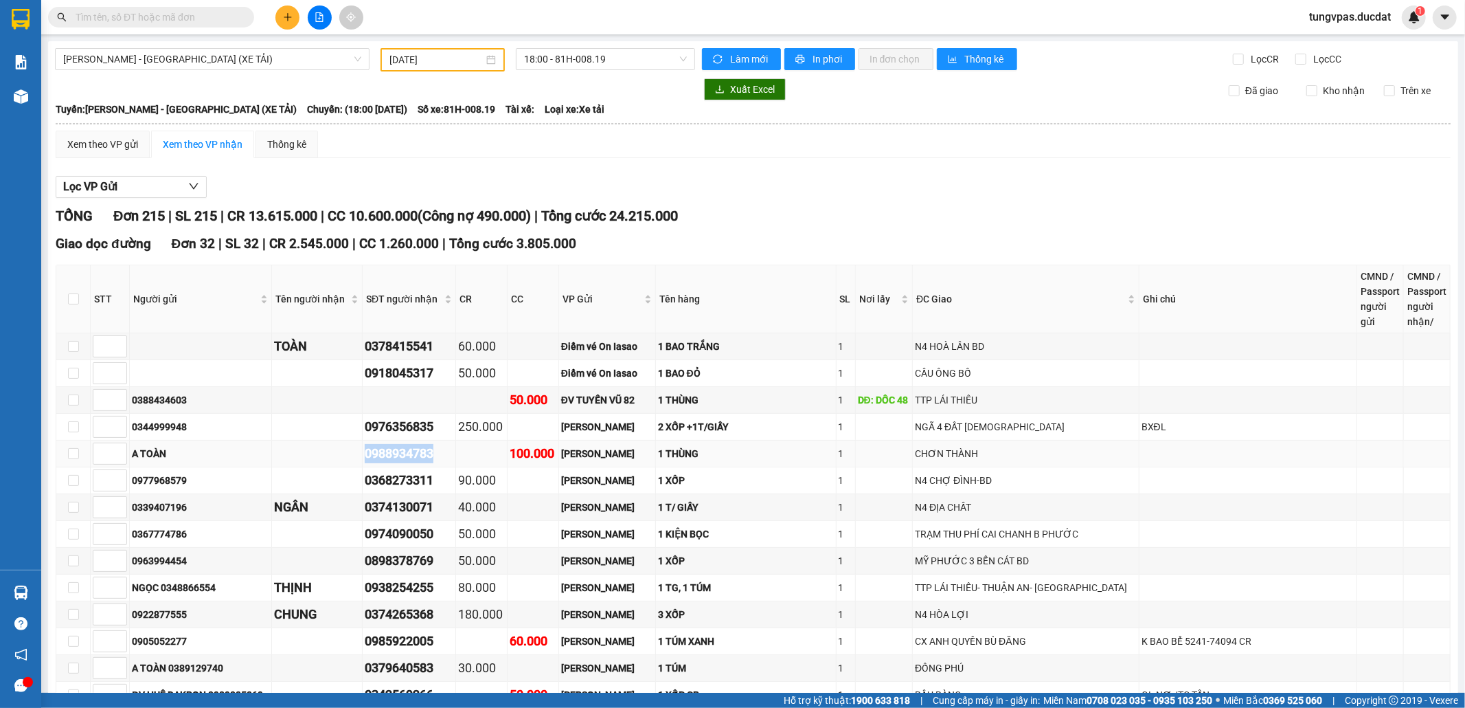
drag, startPoint x: 448, startPoint y: 459, endPoint x: 374, endPoint y: 457, distance: 74.2
click at [374, 457] on div "0988934783" at bounding box center [409, 453] width 89 height 19
copy div "0988934783"
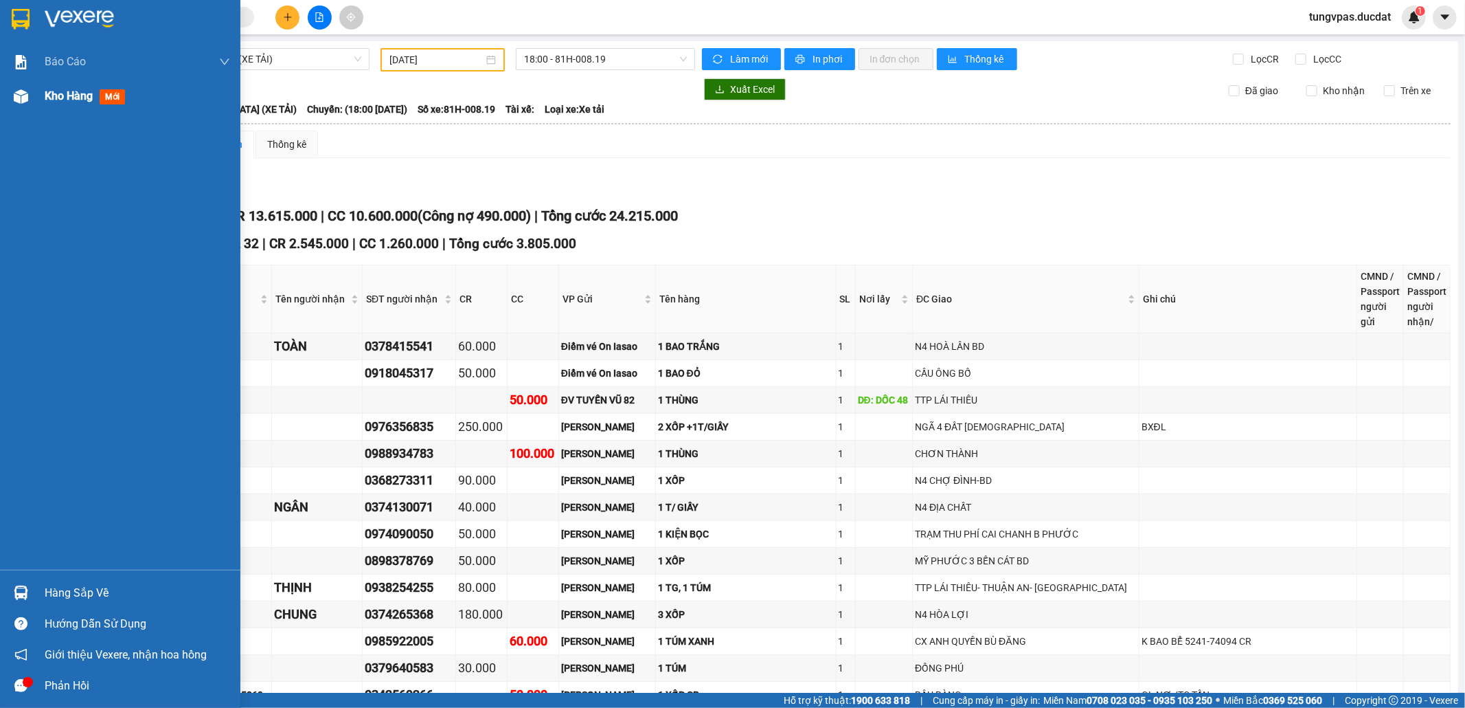
click at [26, 88] on div at bounding box center [21, 97] width 24 height 24
